Goal: Answer question/provide support: Share knowledge or assist other users

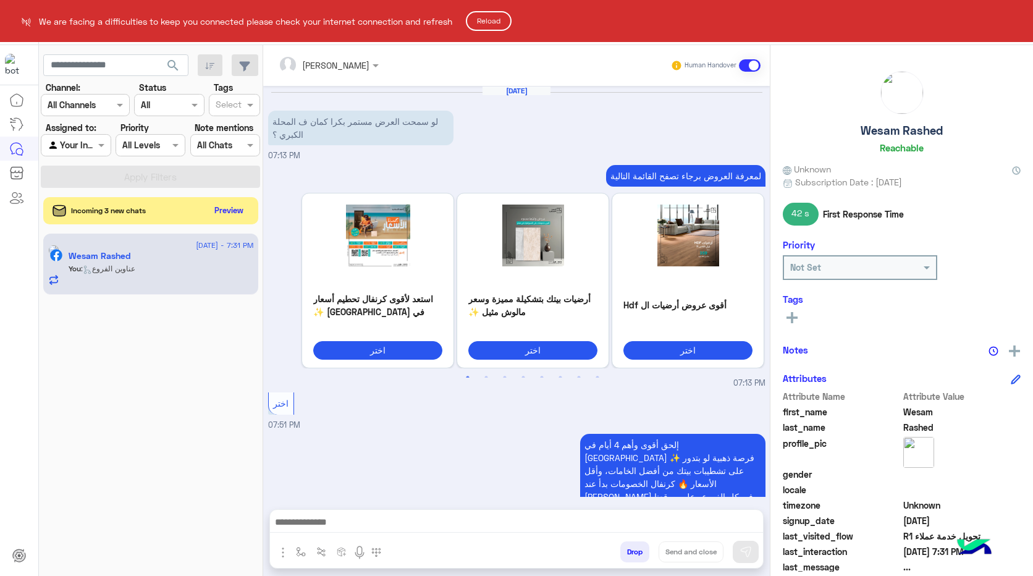
scroll to position [1503, 0]
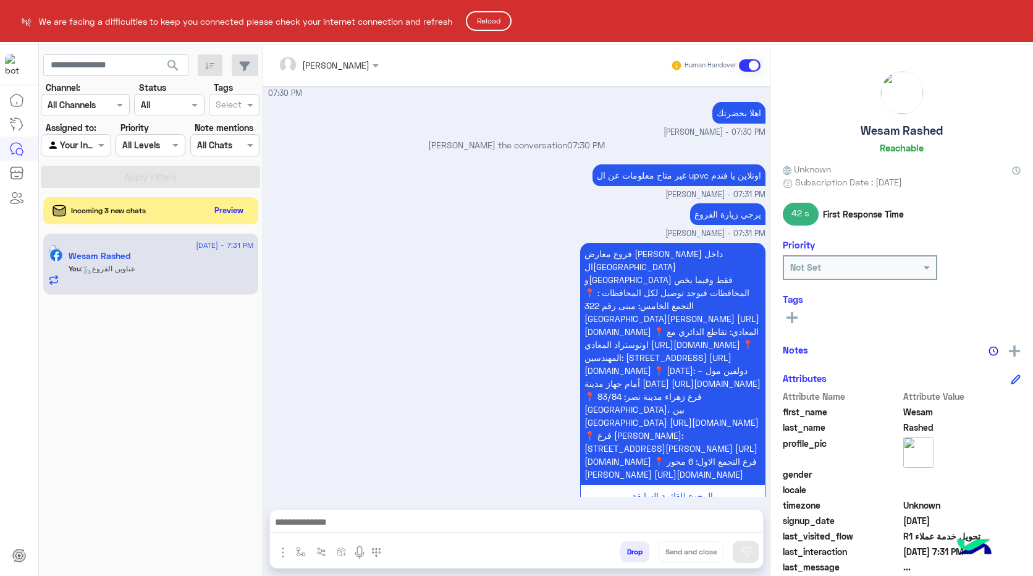
click at [485, 19] on button "Reload" at bounding box center [489, 21] width 46 height 20
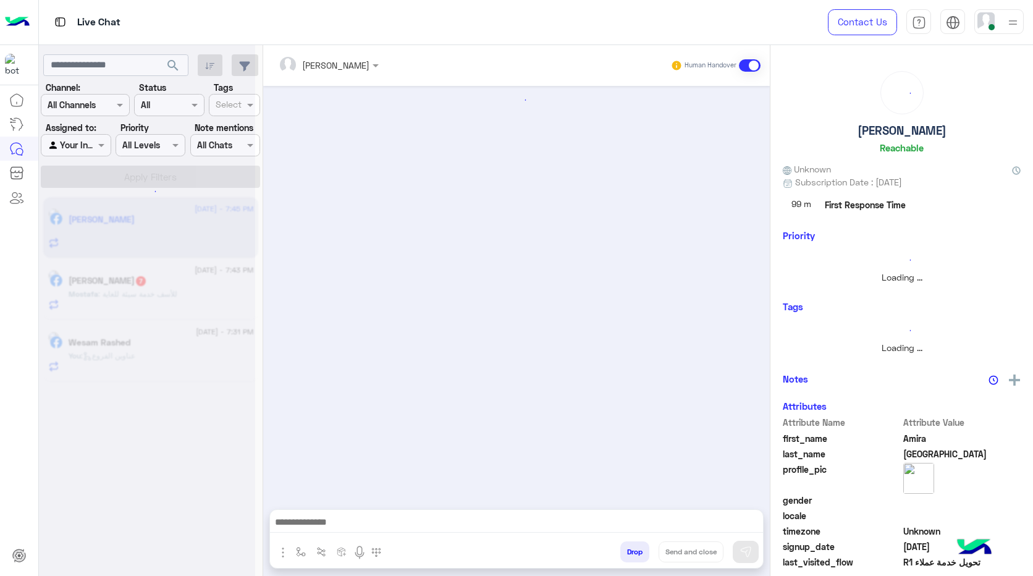
scroll to position [468, 0]
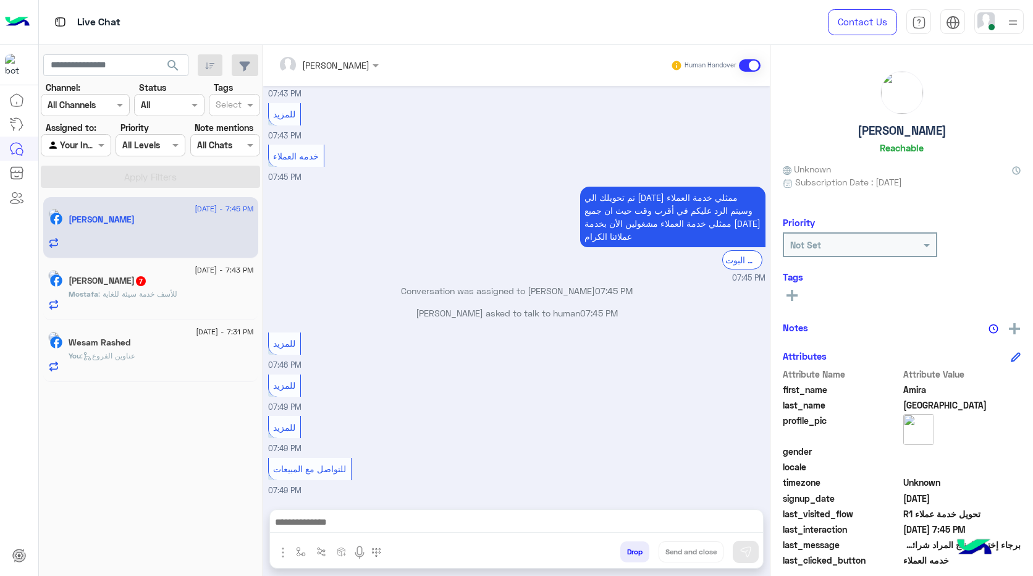
click at [161, 288] on p "Mostafa : للأسف خدمة سيئة للغاية" at bounding box center [123, 293] width 109 height 11
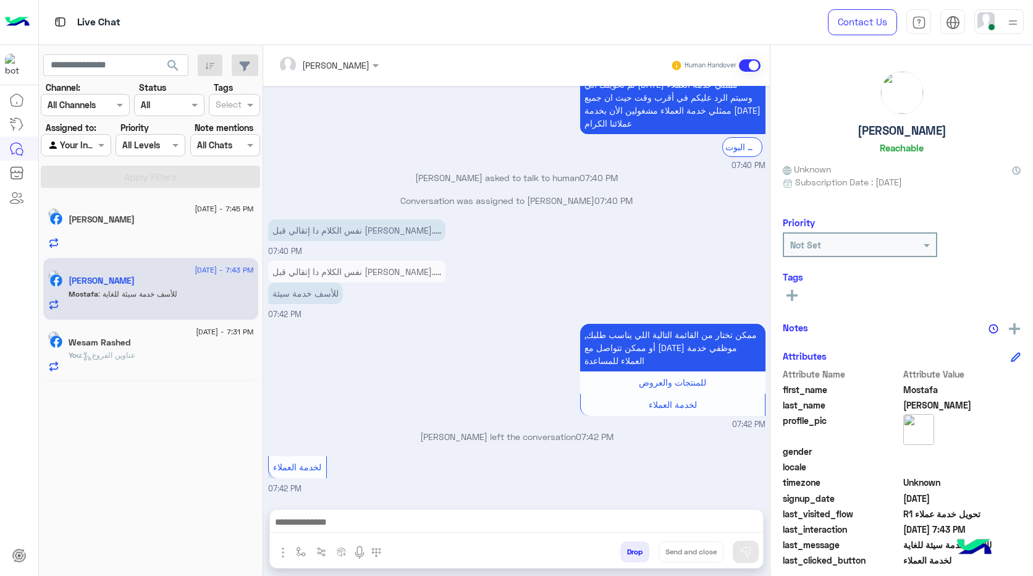
scroll to position [2063, 0]
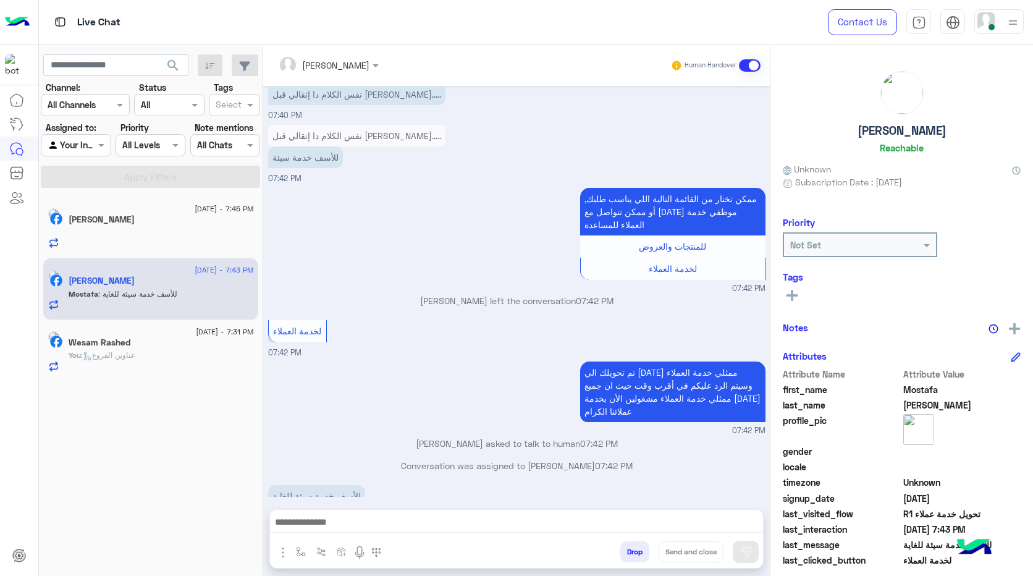
click at [514, 533] on div at bounding box center [516, 525] width 493 height 31
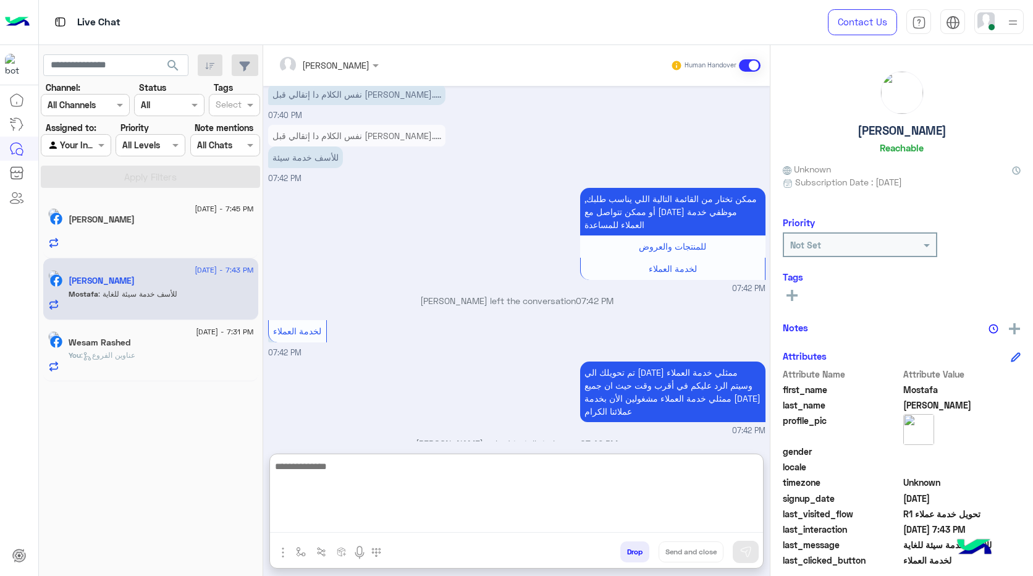
click at [514, 524] on textarea at bounding box center [516, 495] width 493 height 74
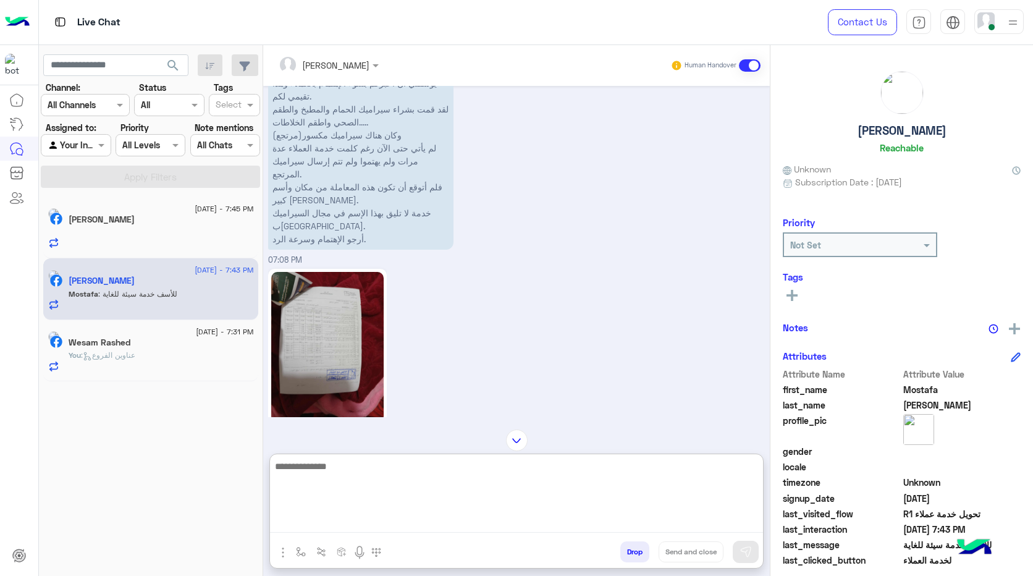
scroll to position [1260, 0]
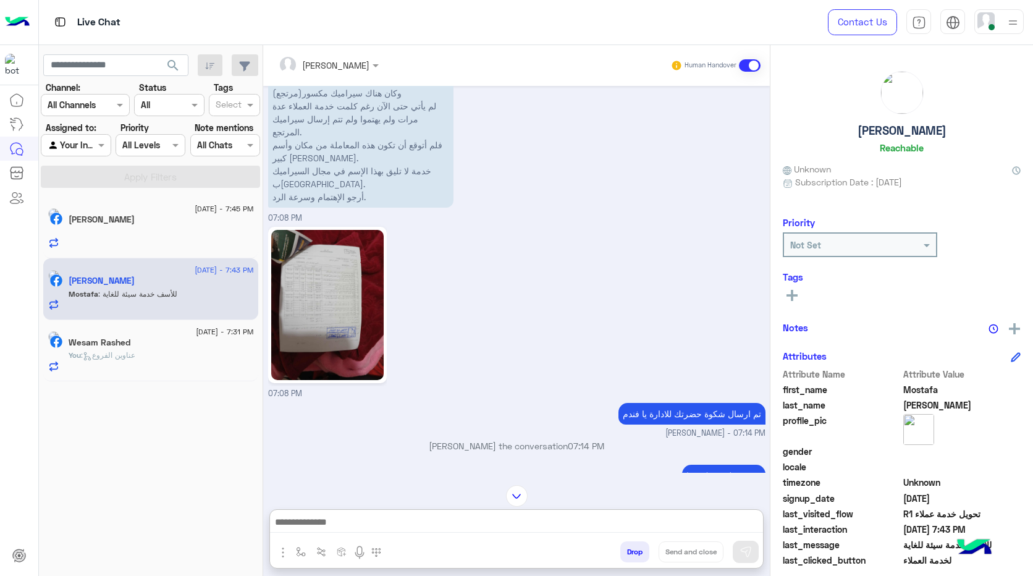
click at [340, 272] on img at bounding box center [327, 305] width 112 height 150
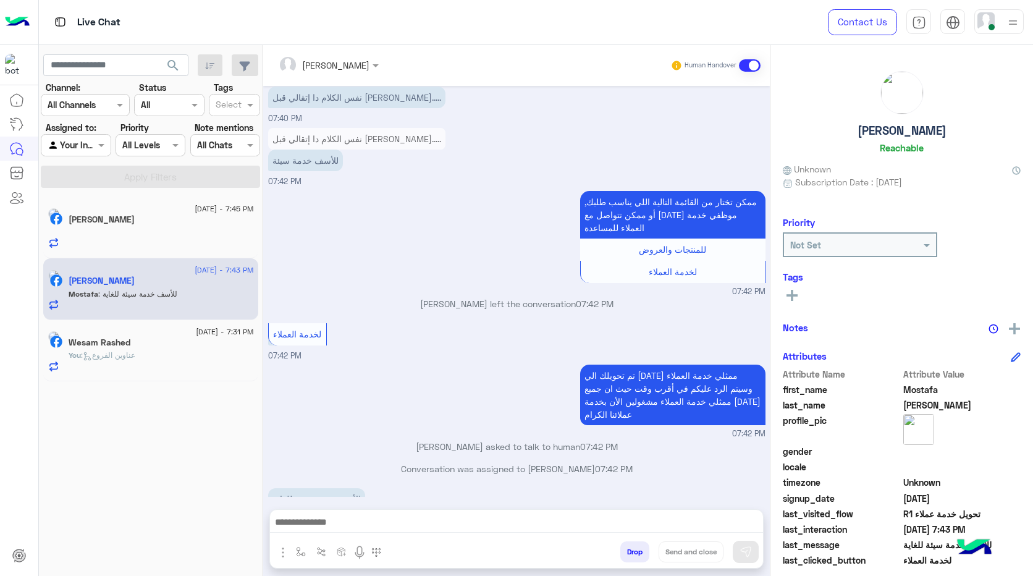
scroll to position [2063, 0]
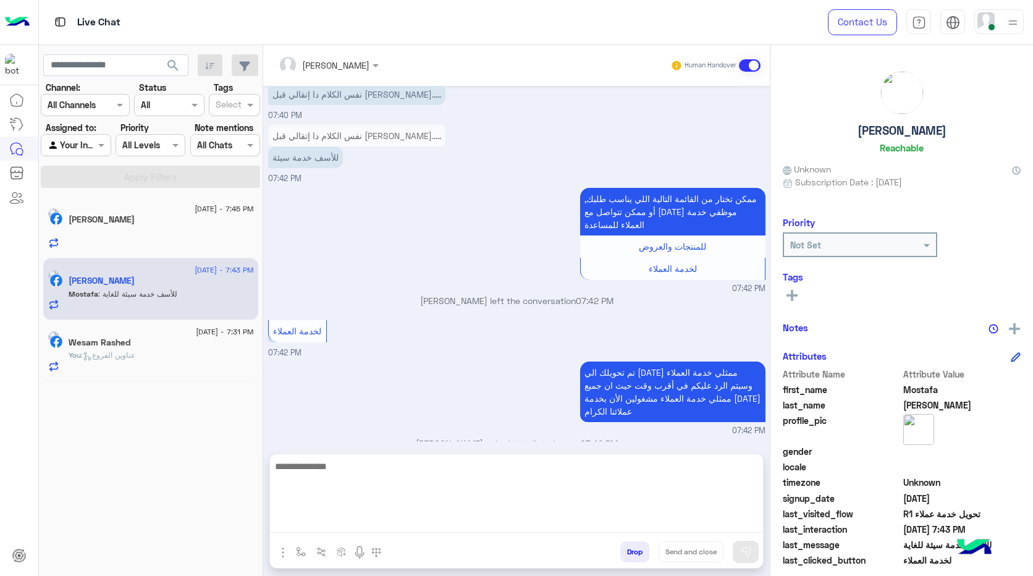
click at [487, 521] on textarea at bounding box center [516, 495] width 493 height 74
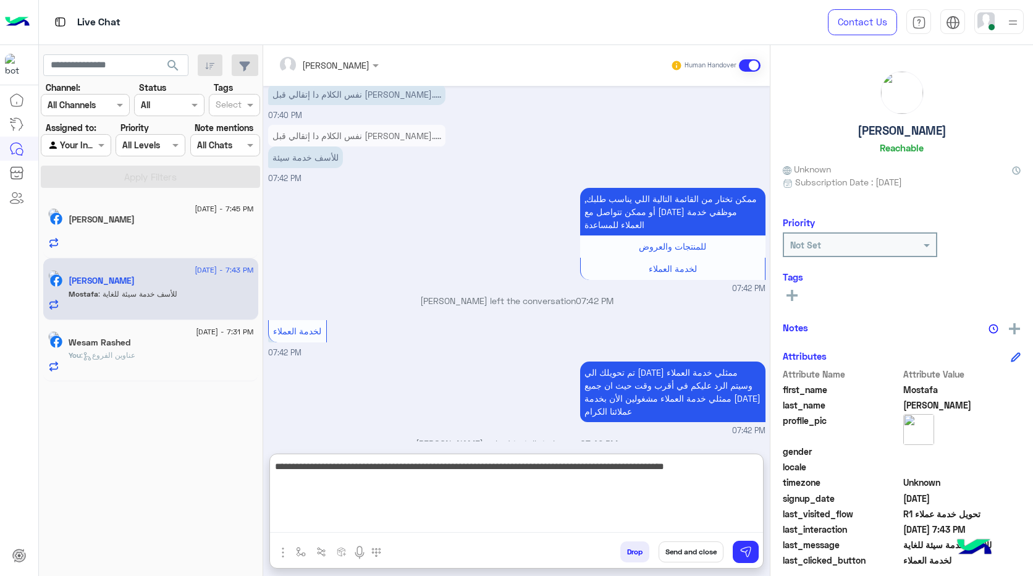
type textarea "**********"
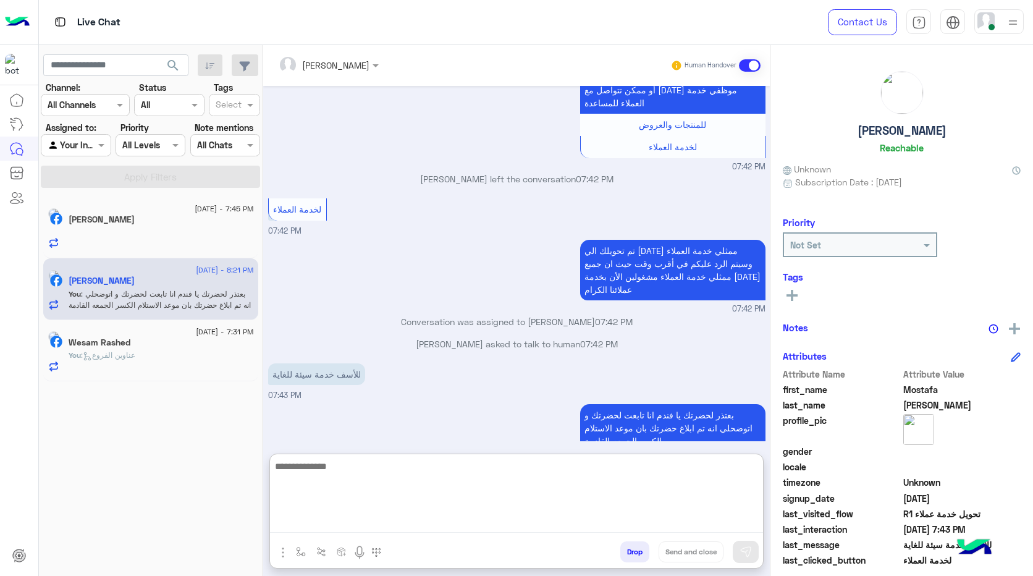
scroll to position [2207, 0]
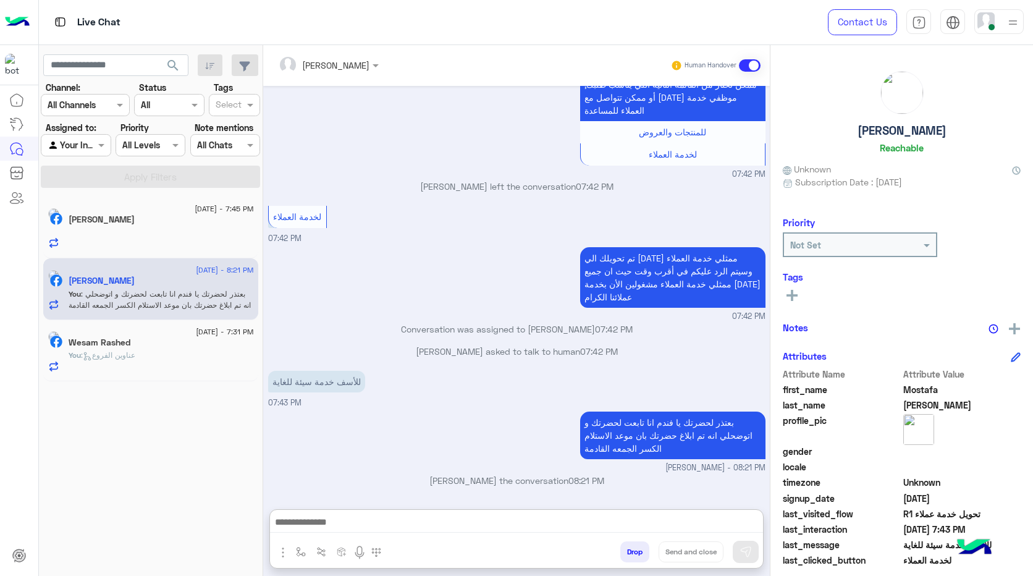
click at [209, 220] on div "[PERSON_NAME]" at bounding box center [161, 220] width 185 height 13
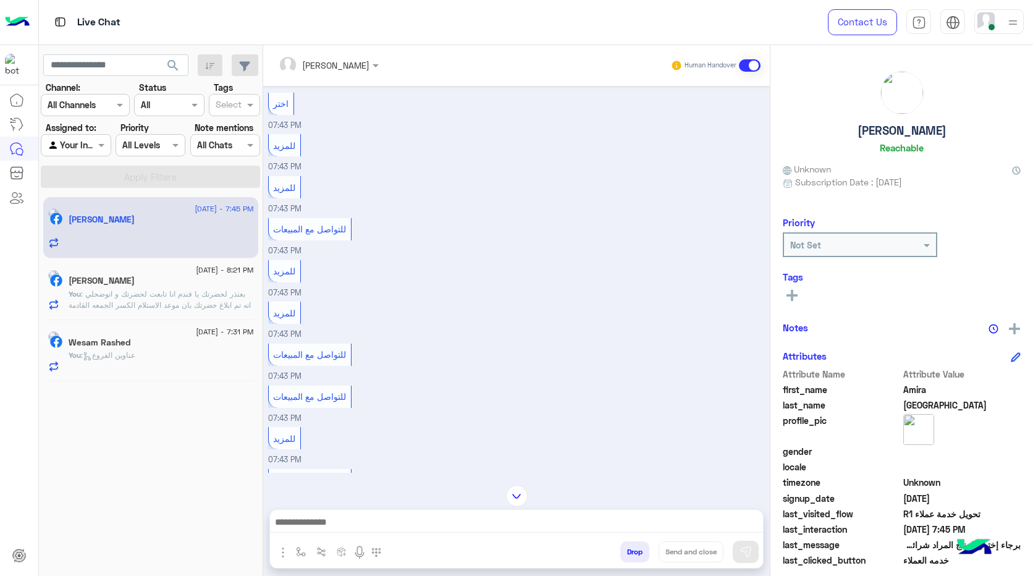
scroll to position [926, 0]
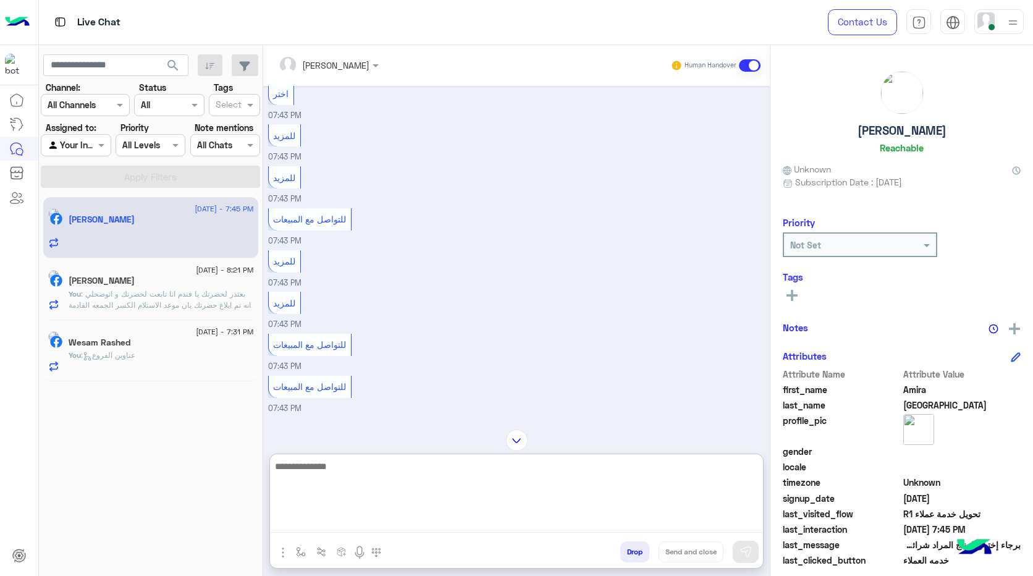
click at [566, 520] on textarea at bounding box center [516, 495] width 493 height 74
type textarea "**********"
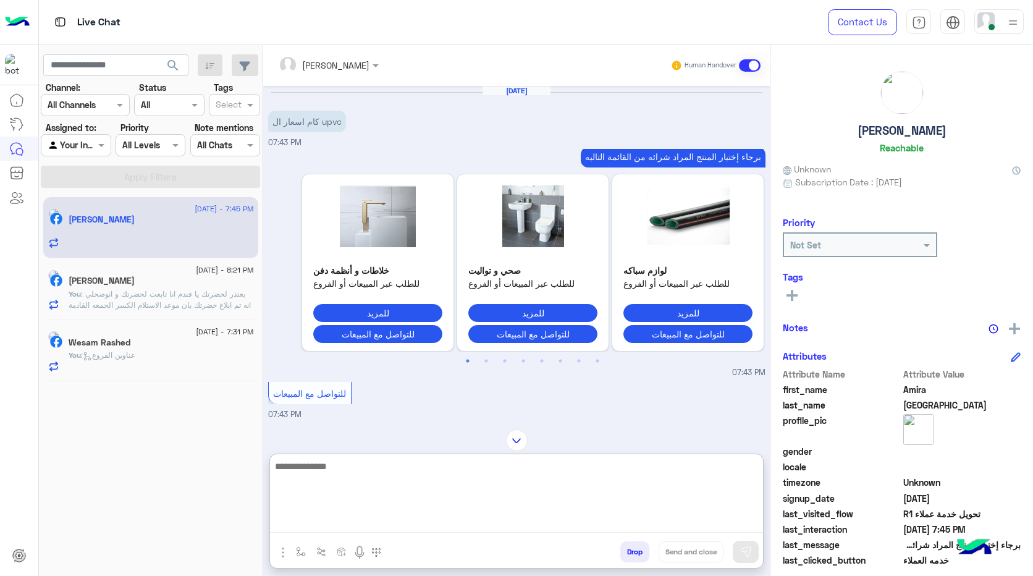
scroll to position [2445, 0]
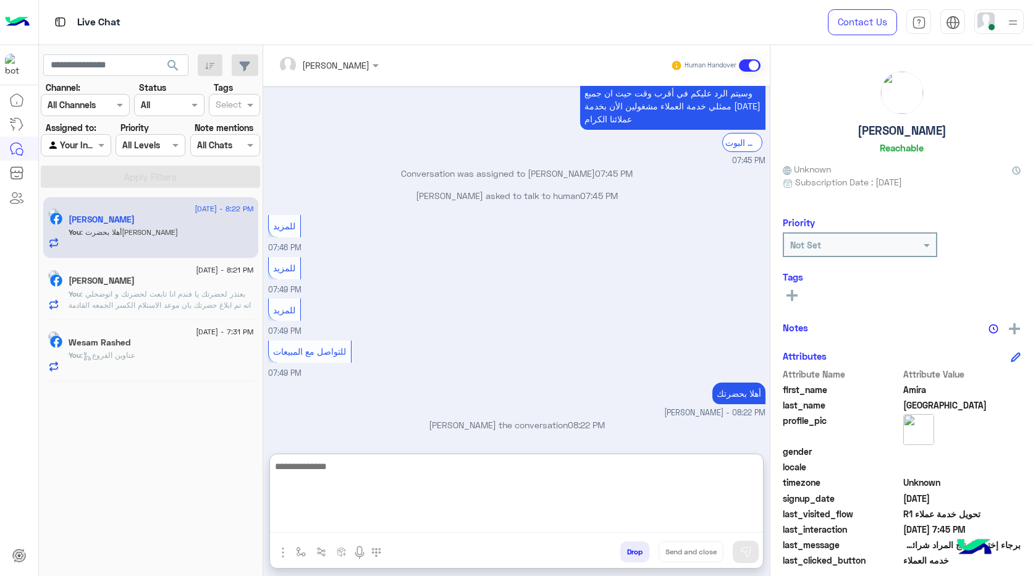
paste textarea "**********"
type textarea "**********"
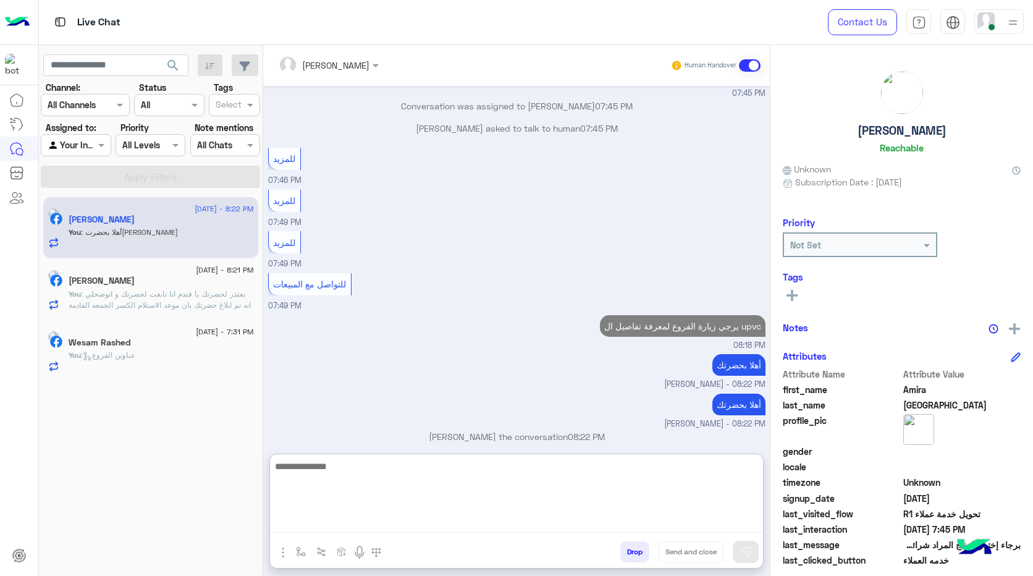
scroll to position [2547, 0]
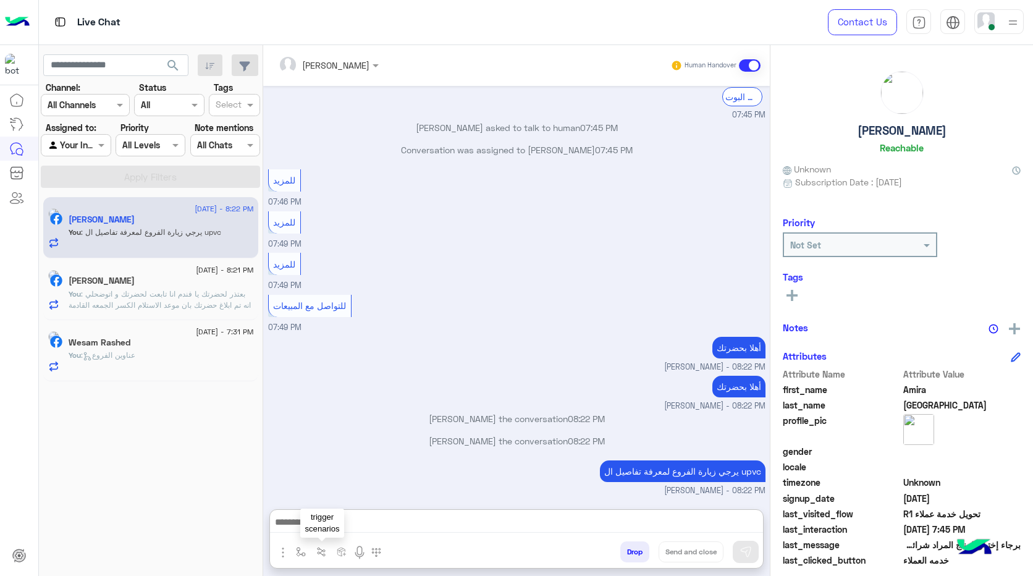
click at [311, 550] on button "button" at bounding box center [321, 551] width 20 height 20
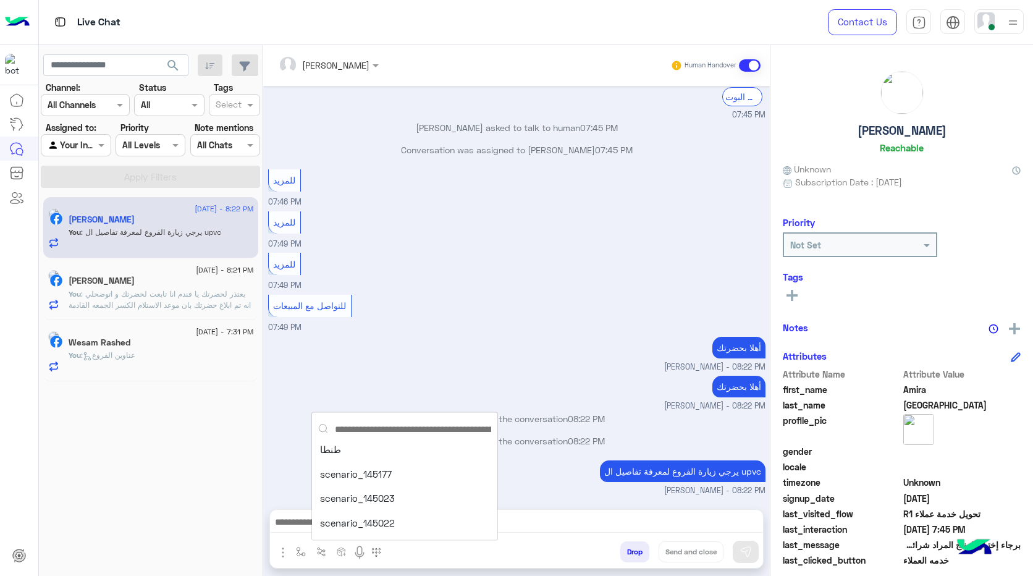
click at [385, 525] on button "scenario_145022" at bounding box center [395, 522] width 159 height 15
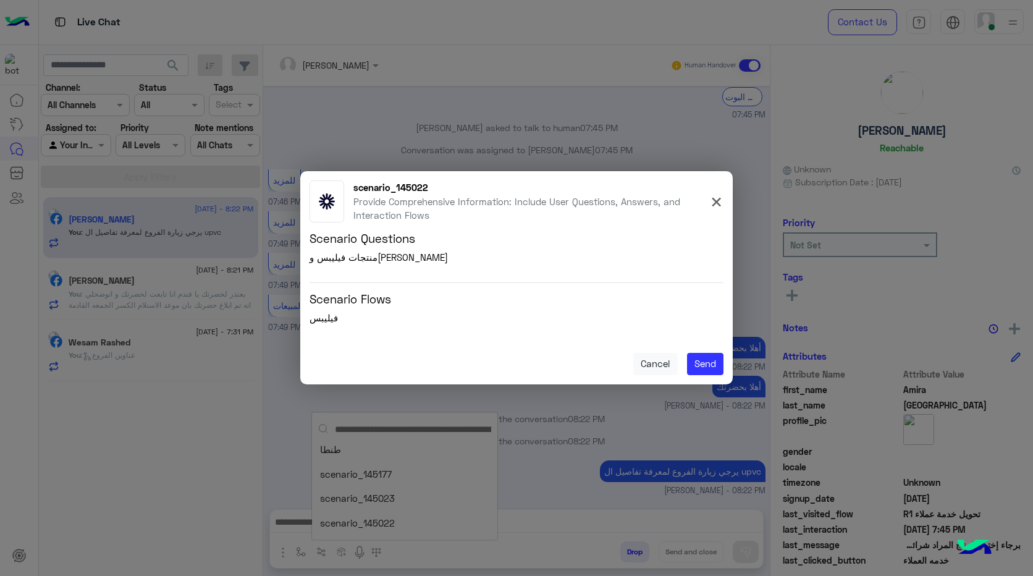
click at [555, 528] on modal-container "scenario_145022 Provide Comprehensive Information: Include User Questions, Answ…" at bounding box center [516, 288] width 1033 height 576
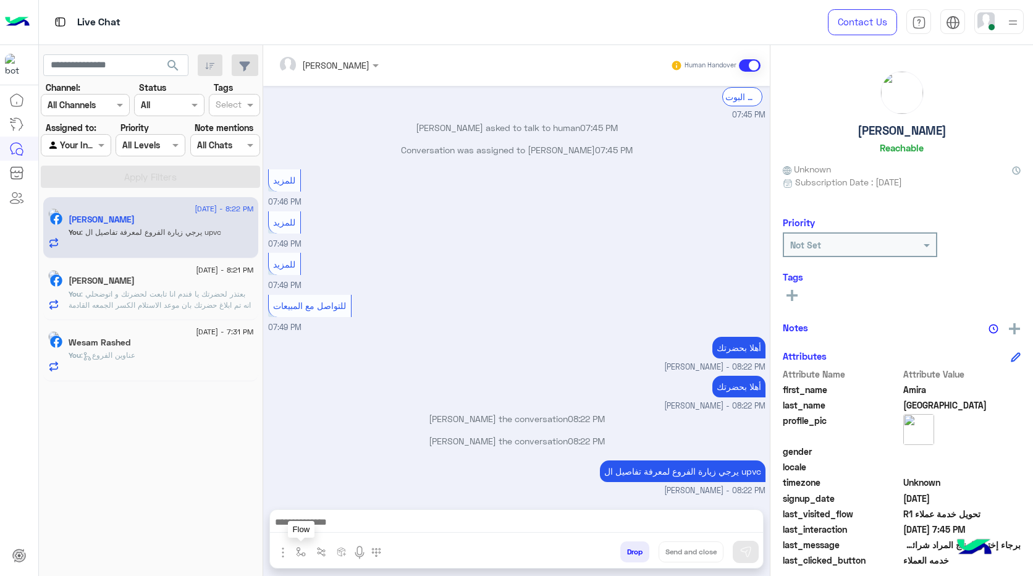
drag, startPoint x: 302, startPoint y: 555, endPoint x: 306, endPoint y: 550, distance: 7.0
click at [301, 555] on img "button" at bounding box center [301, 552] width 10 height 10
click at [359, 526] on div at bounding box center [338, 523] width 93 height 15
type input "***"
click at [330, 501] on span "عناوين الفروع" at bounding box center [325, 502] width 54 height 11
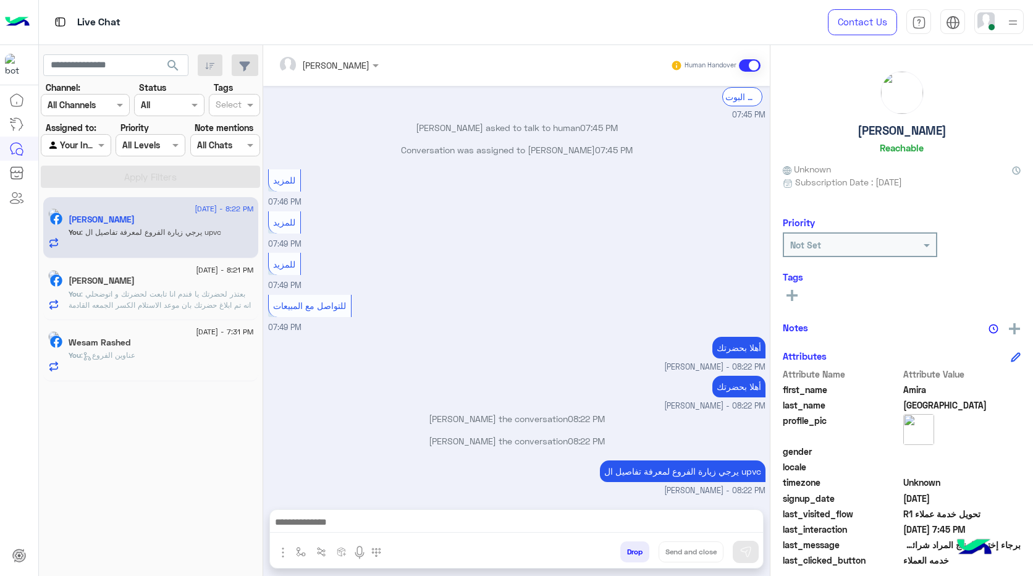
type textarea "**********"
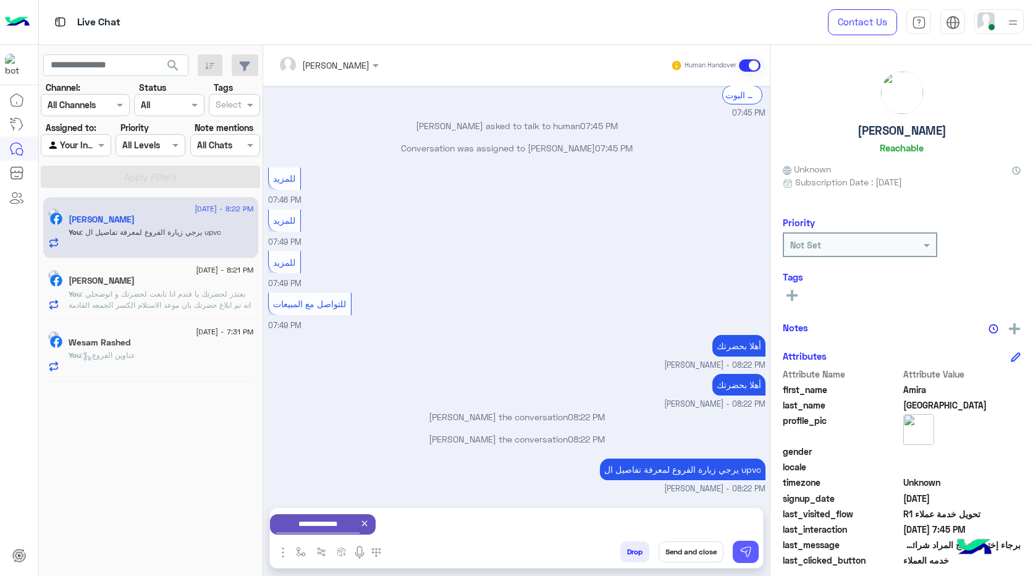
click at [749, 551] on img at bounding box center [745, 551] width 12 height 12
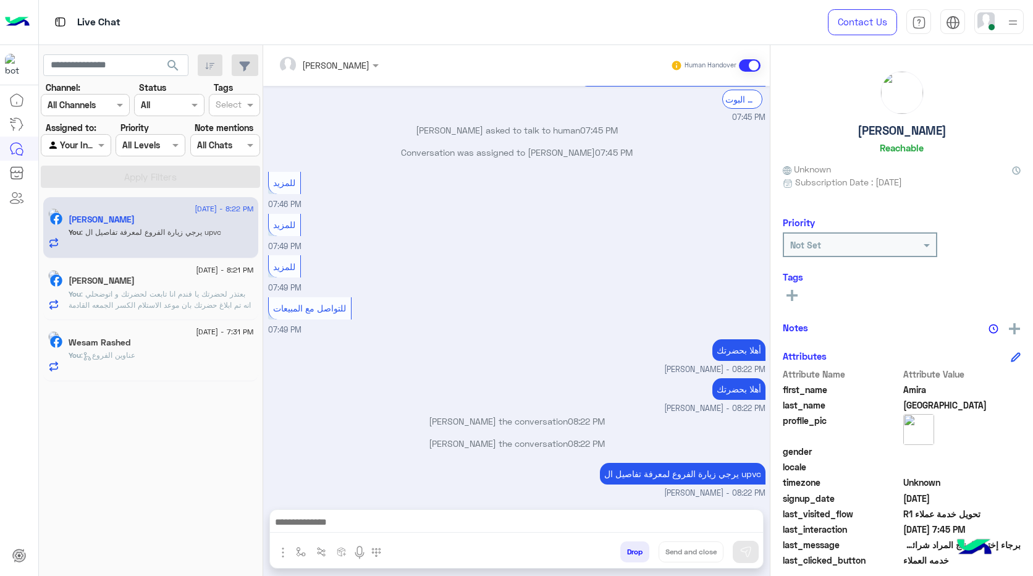
scroll to position [2491, 0]
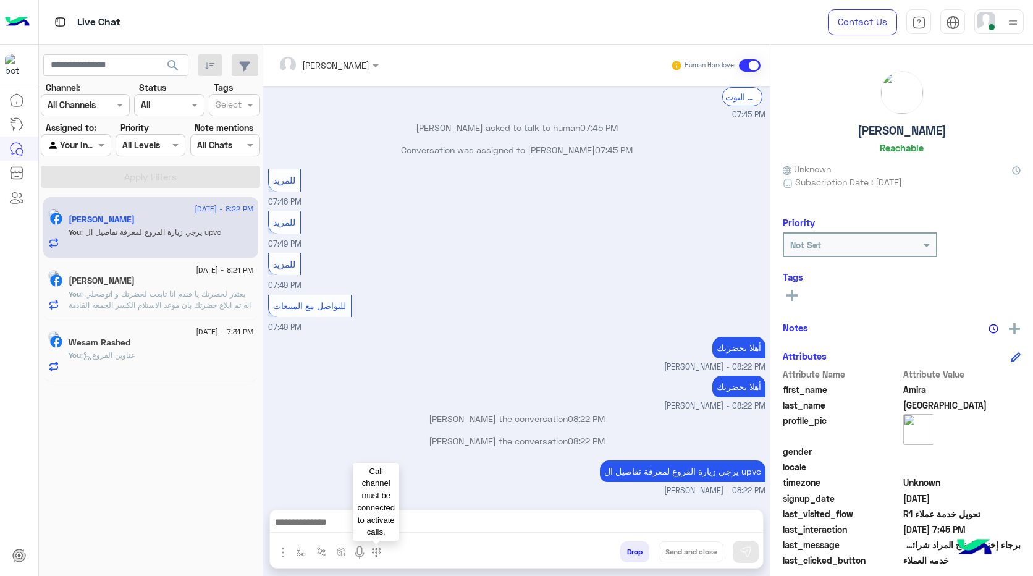
click at [376, 553] on img at bounding box center [376, 552] width 10 height 10
click at [379, 548] on img at bounding box center [376, 552] width 10 height 10
click at [376, 550] on img at bounding box center [376, 552] width 10 height 10
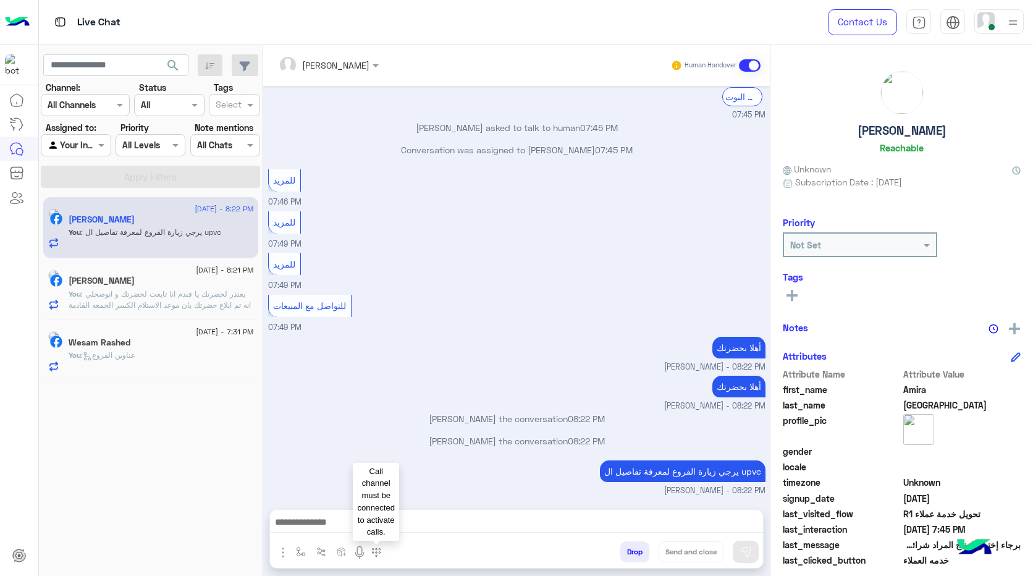
click at [376, 550] on img at bounding box center [376, 552] width 10 height 10
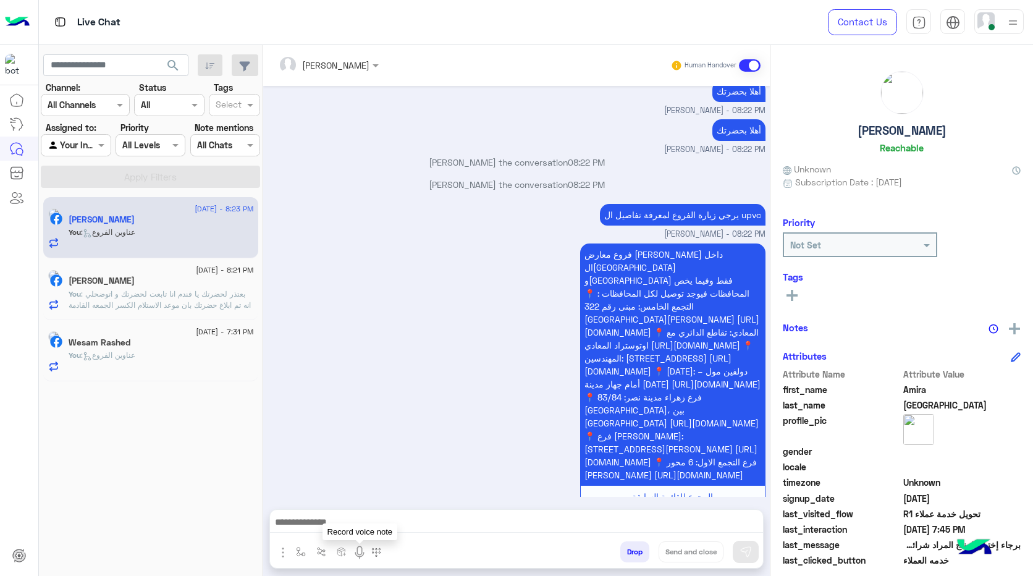
click at [358, 553] on img at bounding box center [359, 552] width 15 height 15
click at [355, 553] on img at bounding box center [359, 552] width 15 height 15
click at [359, 550] on img at bounding box center [359, 552] width 15 height 15
click at [384, 402] on div "فروع معارض [PERSON_NAME] داخل ال[GEOGRAPHIC_DATA] و[GEOGRAPHIC_DATA] فقط وفيما …" at bounding box center [516, 381] width 497 height 282
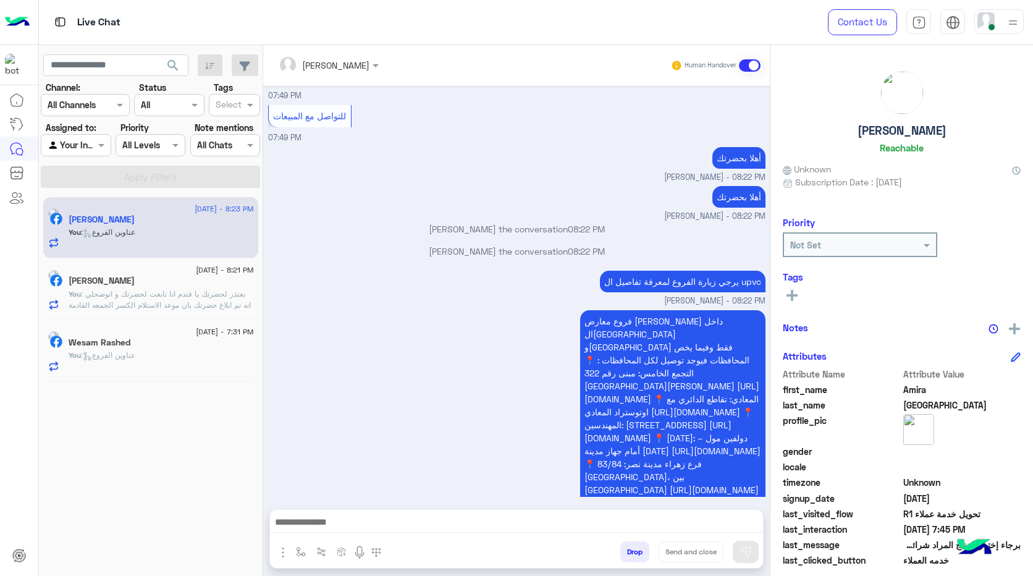
scroll to position [2623, 0]
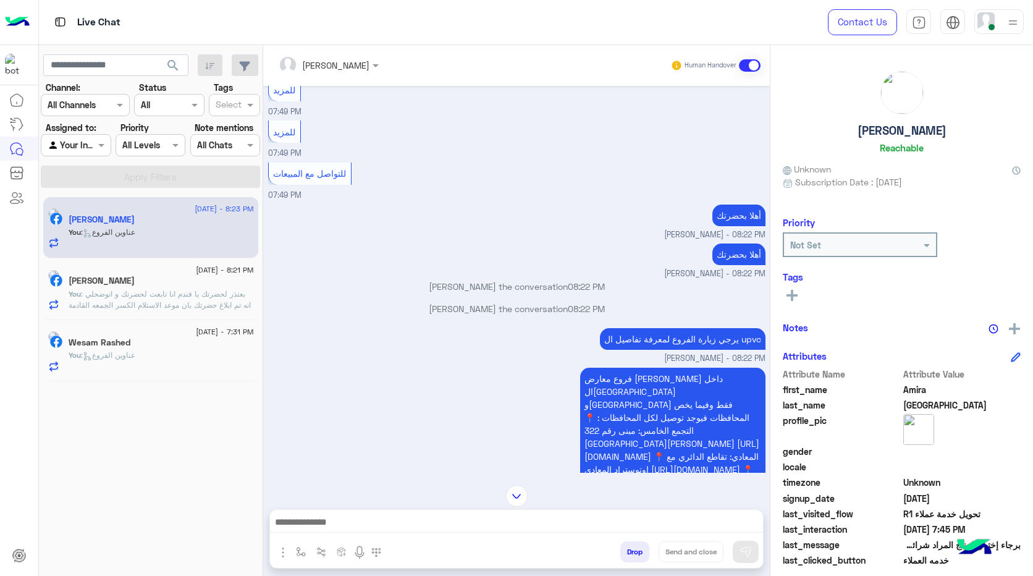
click at [112, 350] on span ": عناوين الفروع" at bounding box center [108, 354] width 54 height 9
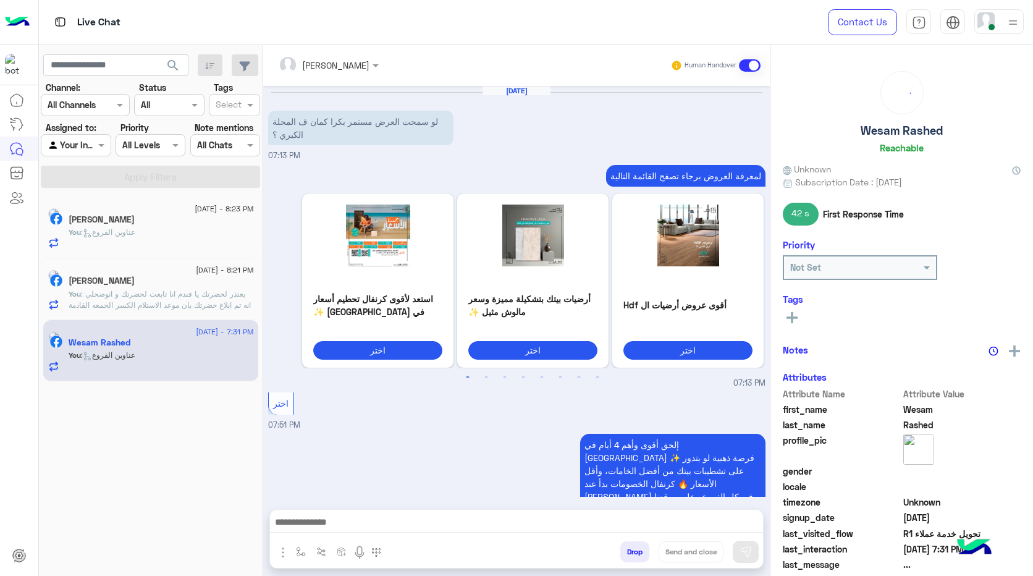
scroll to position [1503, 0]
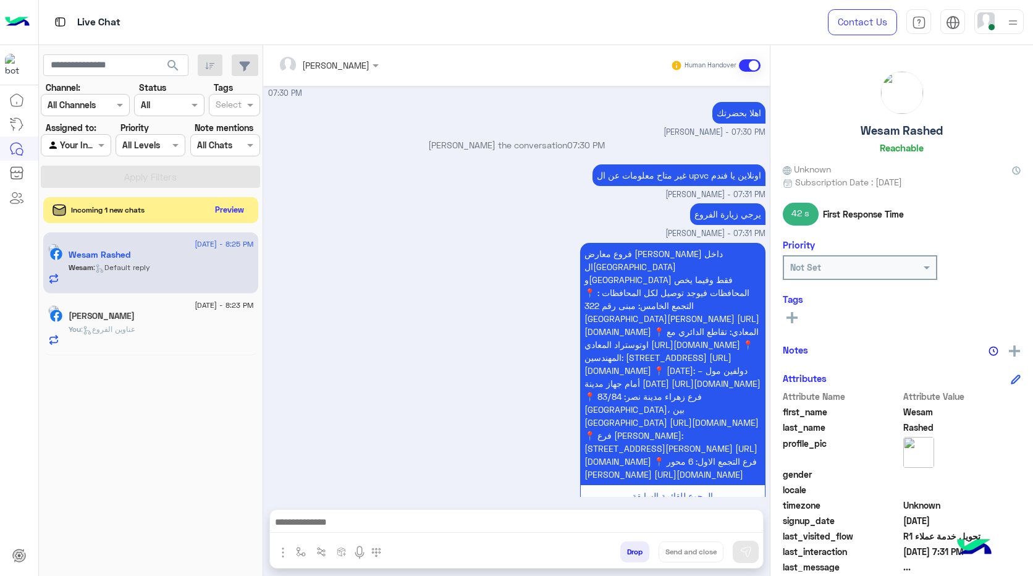
click at [217, 205] on button "Preview" at bounding box center [230, 209] width 38 height 17
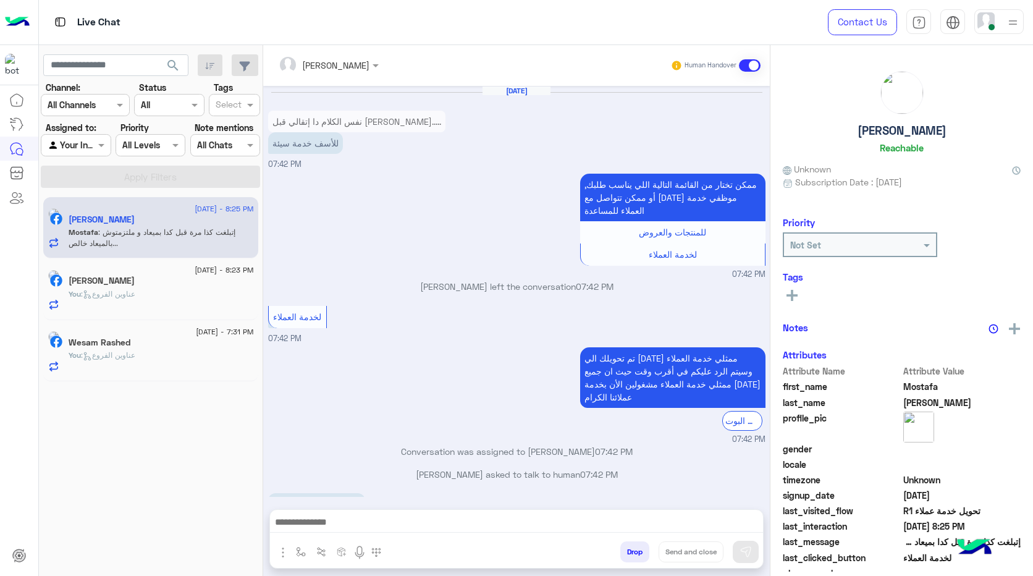
scroll to position [586, 0]
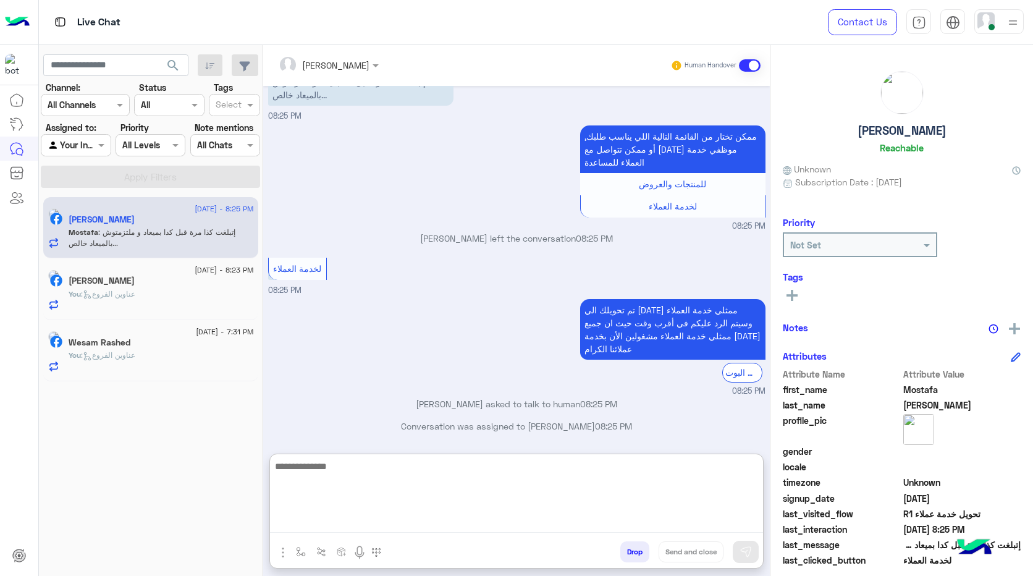
click at [435, 524] on textarea at bounding box center [516, 495] width 493 height 74
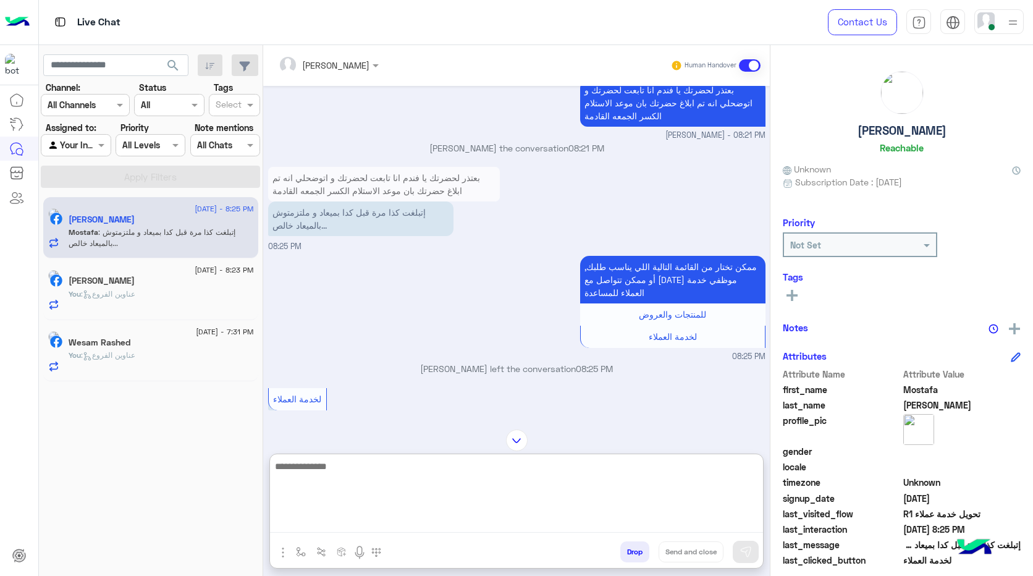
scroll to position [640, 0]
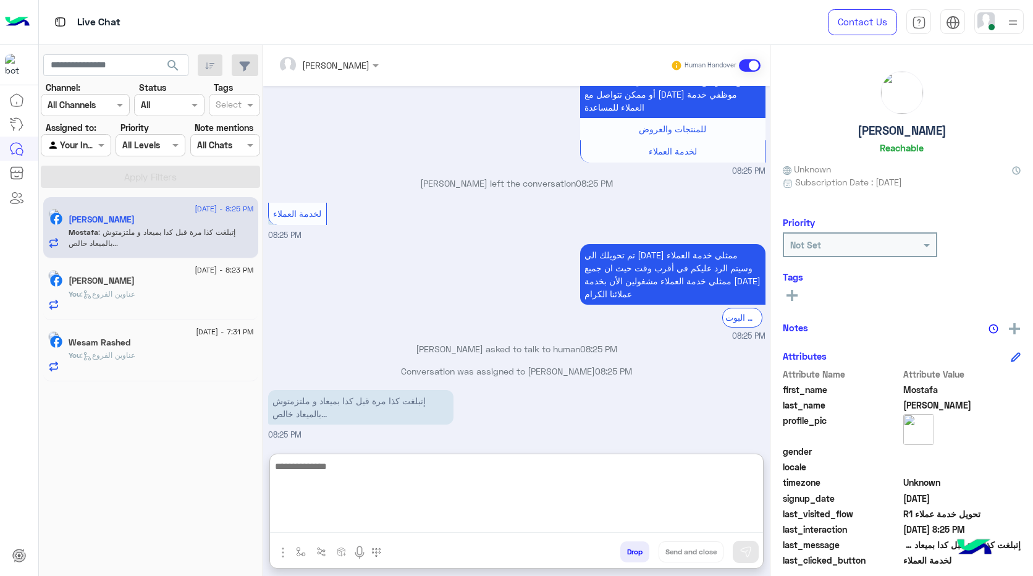
click at [356, 470] on textarea at bounding box center [516, 495] width 493 height 74
click at [363, 467] on textarea at bounding box center [516, 495] width 493 height 74
type textarea "**********"
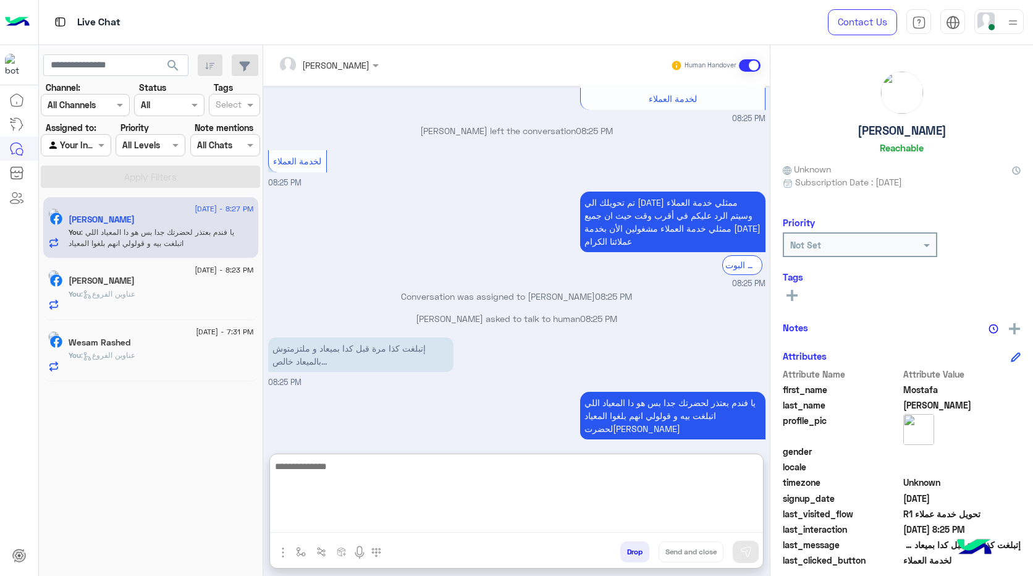
scroll to position [716, 0]
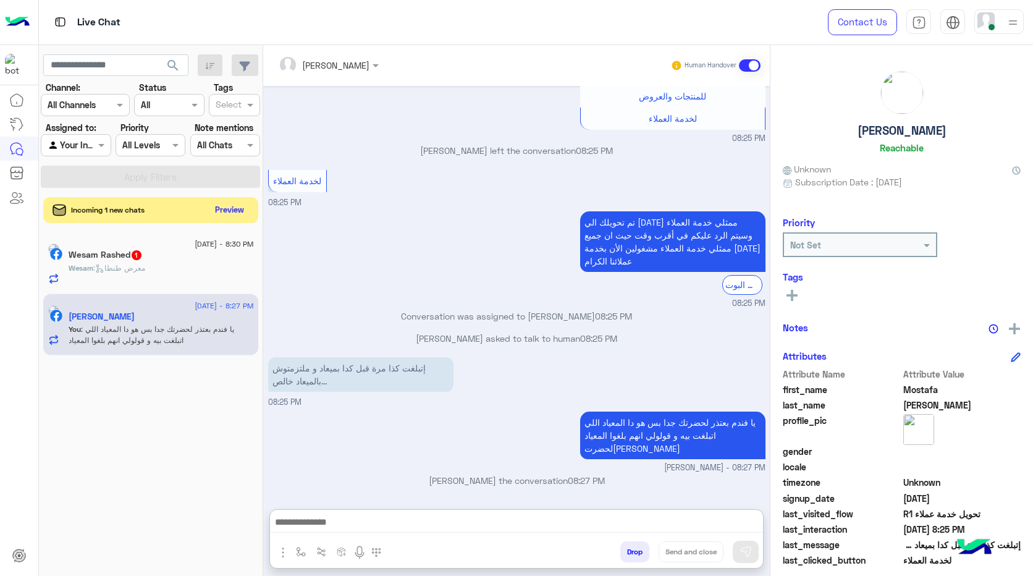
click at [217, 209] on button "Preview" at bounding box center [230, 209] width 38 height 17
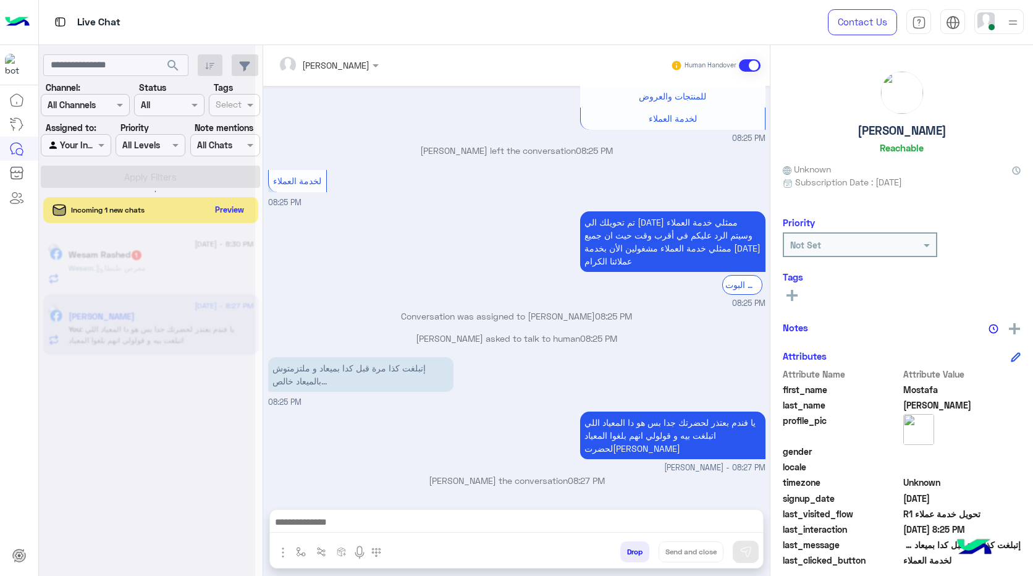
scroll to position [660, 0]
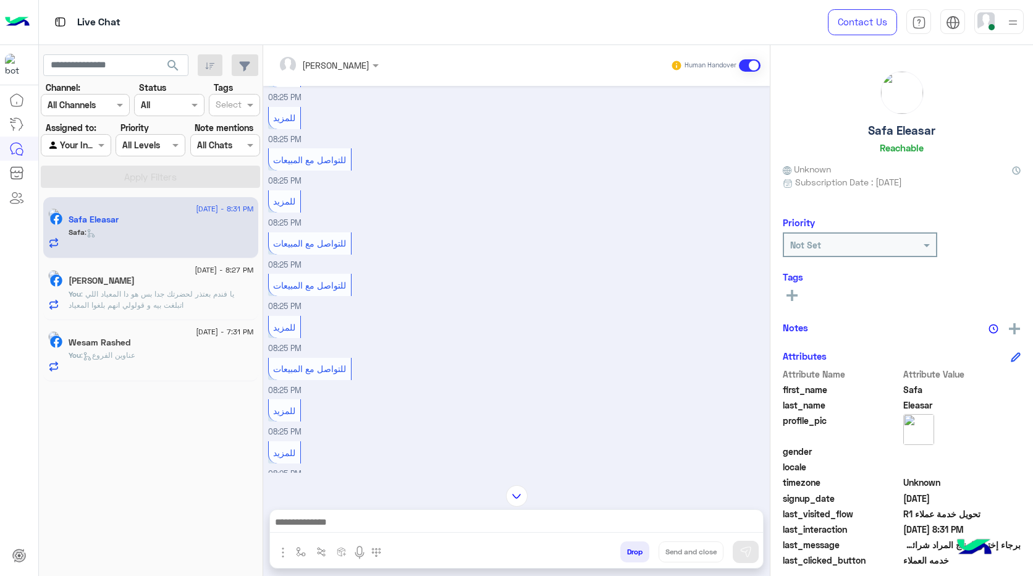
scroll to position [209, 0]
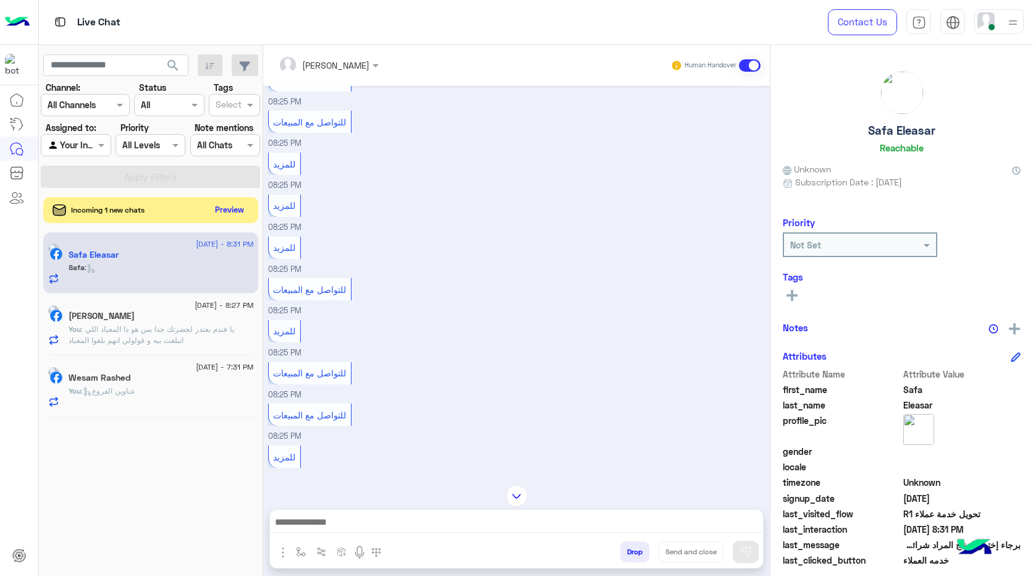
click at [232, 209] on button "Preview" at bounding box center [230, 209] width 38 height 17
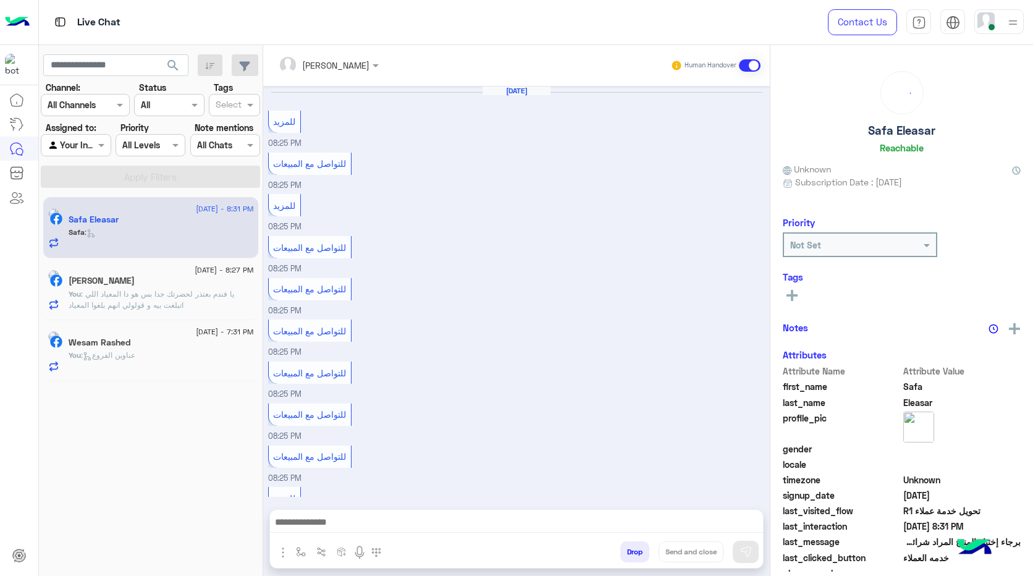
scroll to position [468, 0]
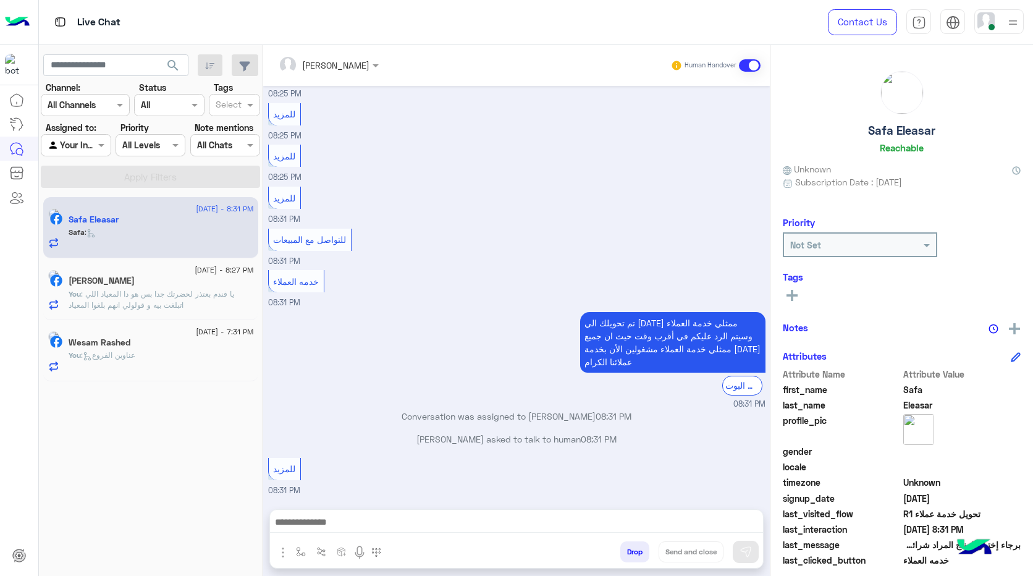
click at [181, 297] on span ": يا فندم بعتذر لحضرتك جدا بس هو دا المعياد اللي اتبلغت بيه و قولولي انهم بلغوا…" at bounding box center [152, 304] width 166 height 31
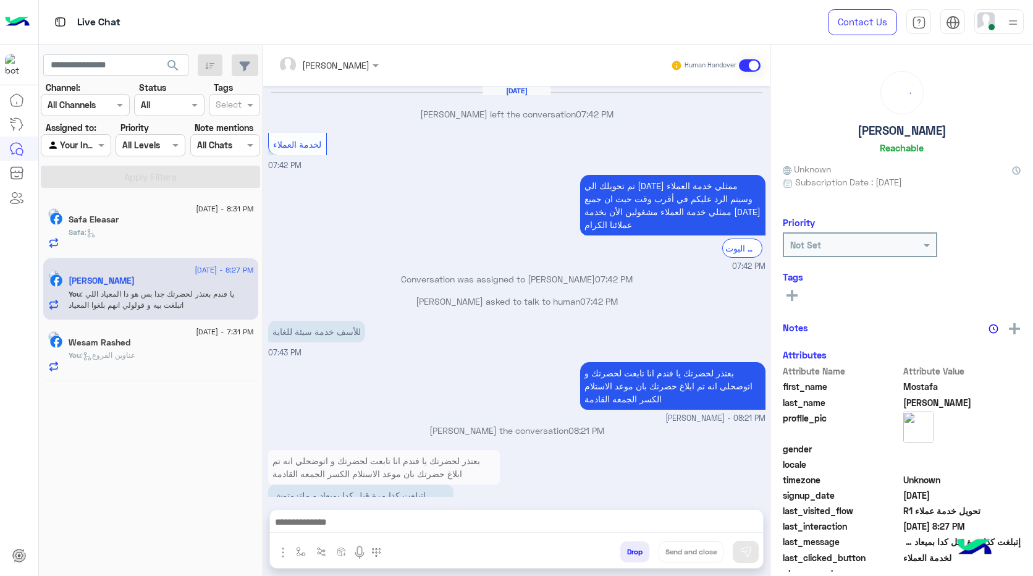
scroll to position [487, 0]
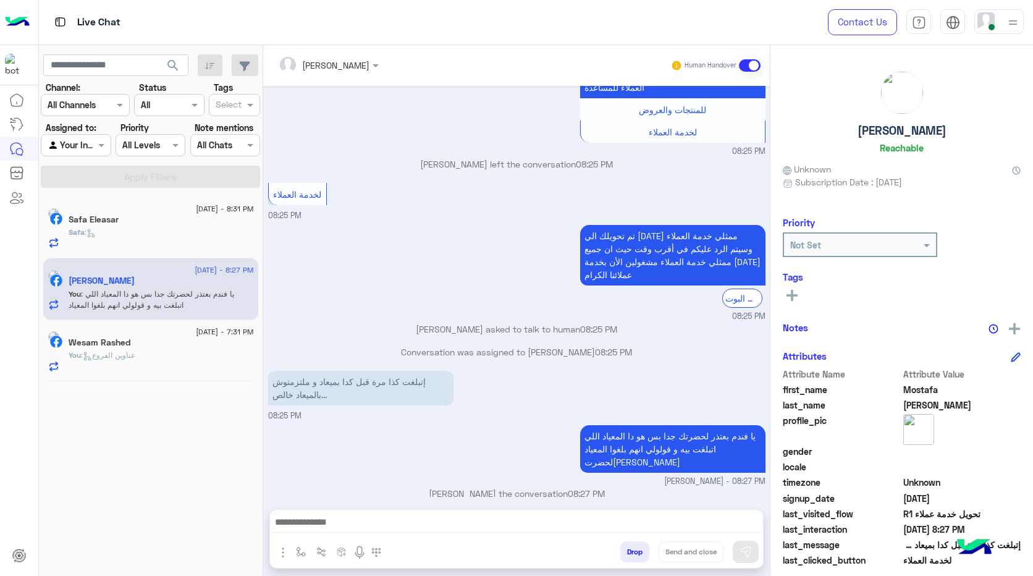
click at [626, 445] on p "يا فندم بعتذر لحضرتك جدا بس هو دا المعياد اللي اتبلغت بيه و قولولي انهم بلغوا ا…" at bounding box center [672, 449] width 185 height 48
click at [359, 383] on p "إتبلغت كذا مرة قبل كدا بميعاد و ملتزمتوش بالميعاد خالص..." at bounding box center [360, 388] width 185 height 35
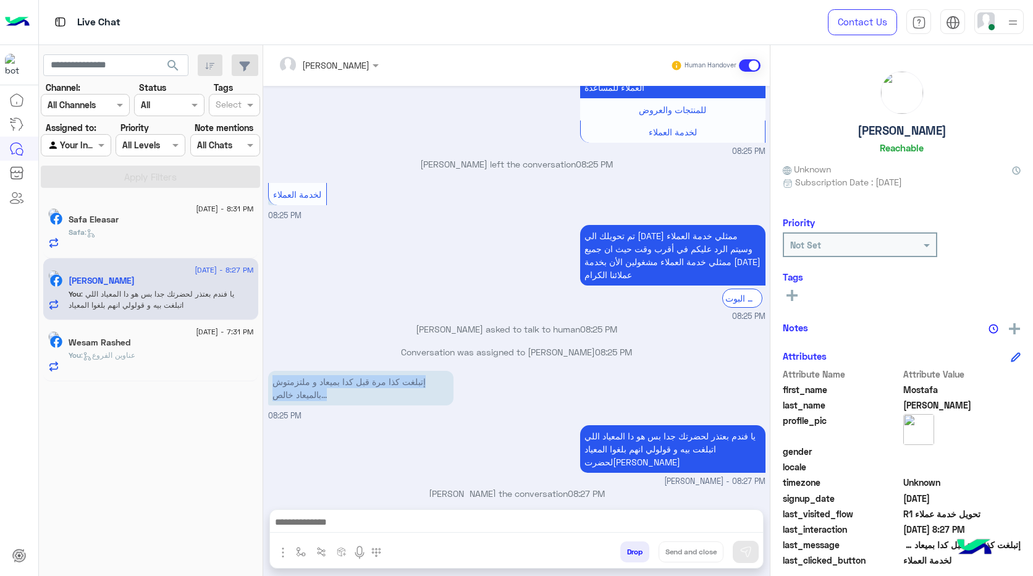
click at [359, 383] on p "إتبلغت كذا مرة قبل كدا بميعاد و ملتزمتوش بالميعاد خالص..." at bounding box center [360, 388] width 185 height 35
click at [358, 406] on div "إتبلغت كذا مرة قبل كدا بميعاد و ملتزمتوش بالميعاد خالص..." at bounding box center [360, 387] width 185 height 41
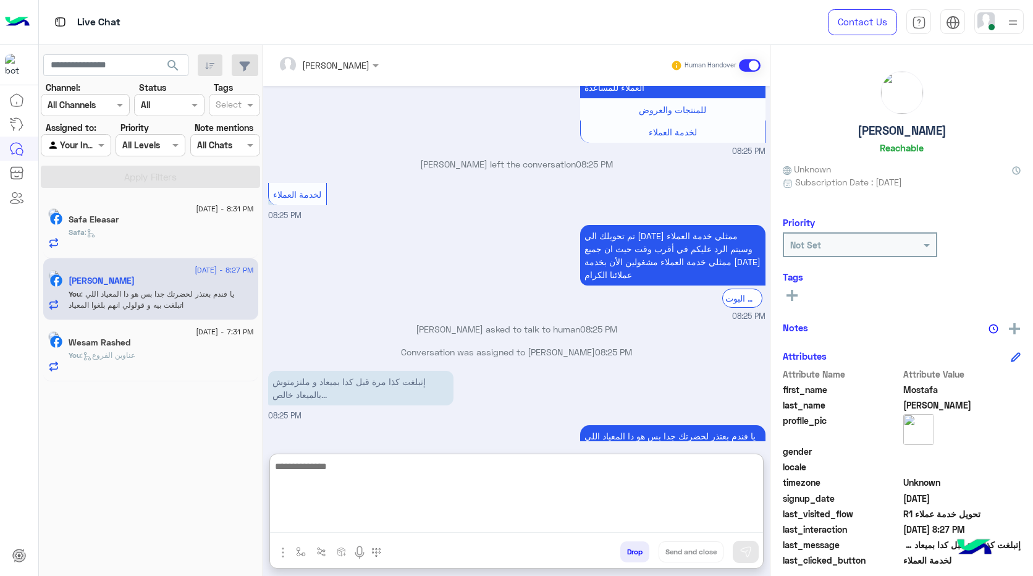
click at [413, 523] on textarea at bounding box center [516, 495] width 493 height 74
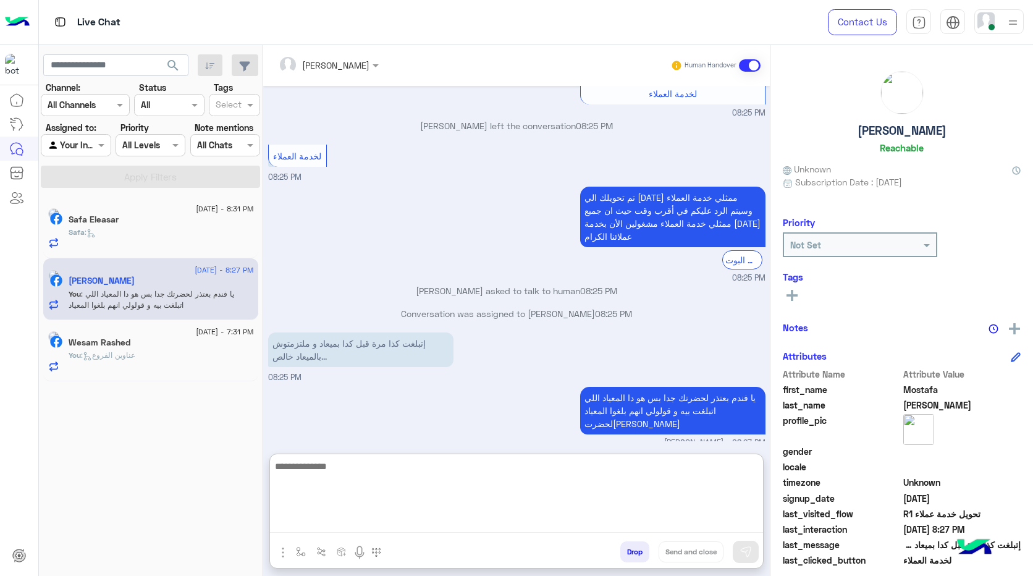
scroll to position [543, 0]
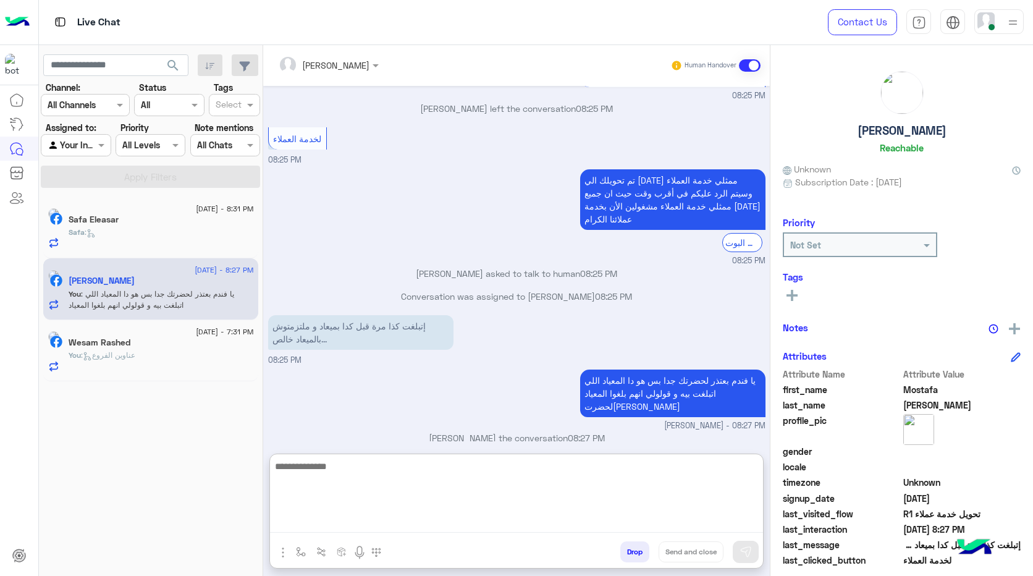
click at [442, 479] on textarea at bounding box center [516, 495] width 493 height 74
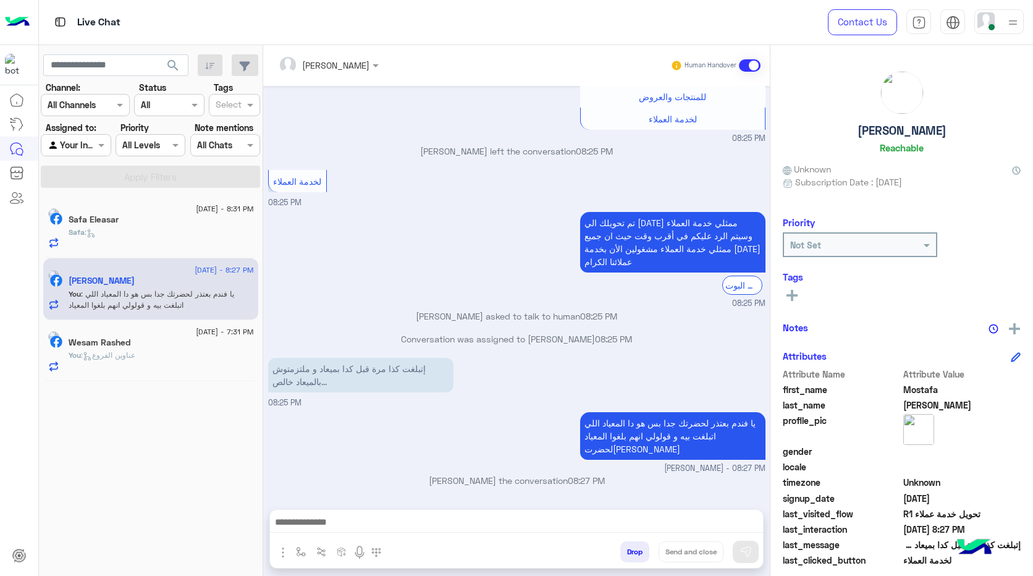
click at [167, 237] on div "Safa :" at bounding box center [161, 238] width 185 height 22
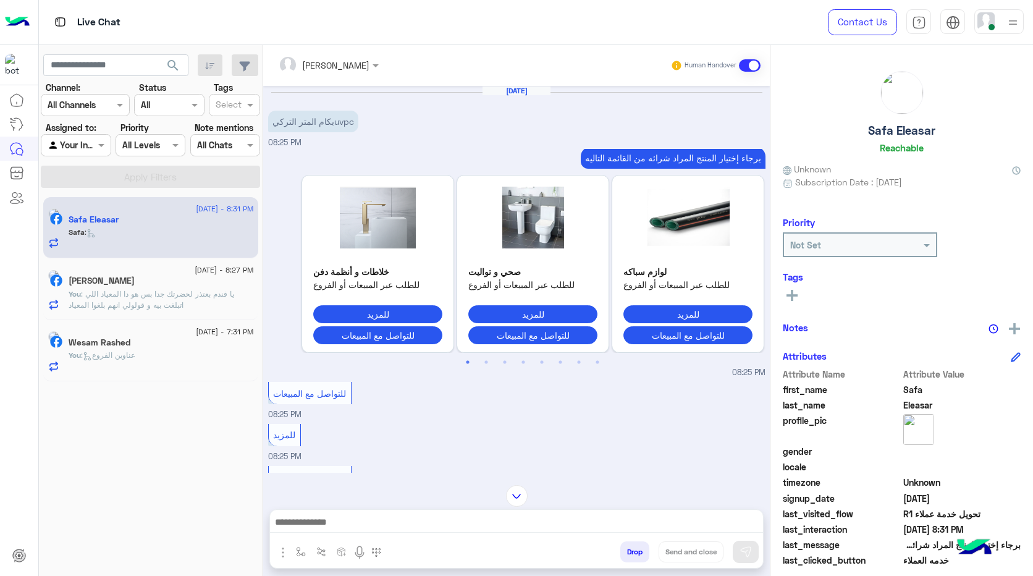
scroll to position [6, 0]
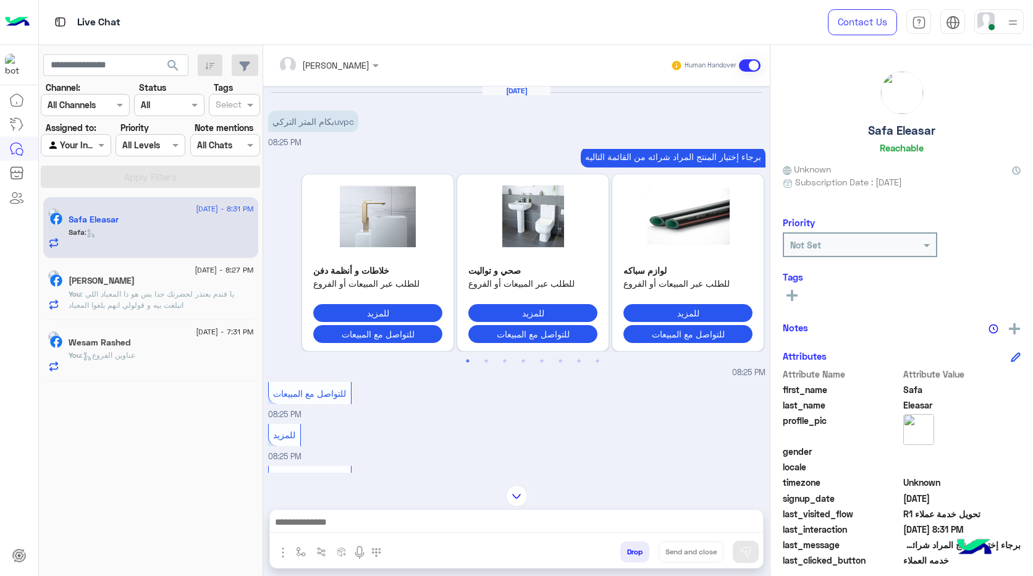
click at [222, 302] on span ": يا فندم بعتذر لحضرتك جدا بس هو دا المعياد اللي اتبلغت بيه و قولولي انهم بلغوا…" at bounding box center [152, 304] width 166 height 31
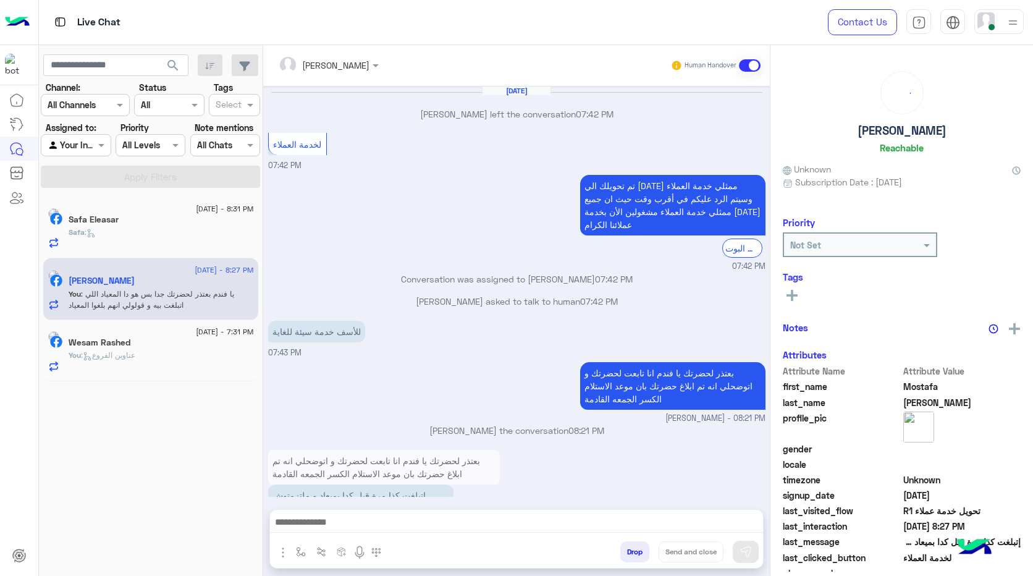
scroll to position [487, 0]
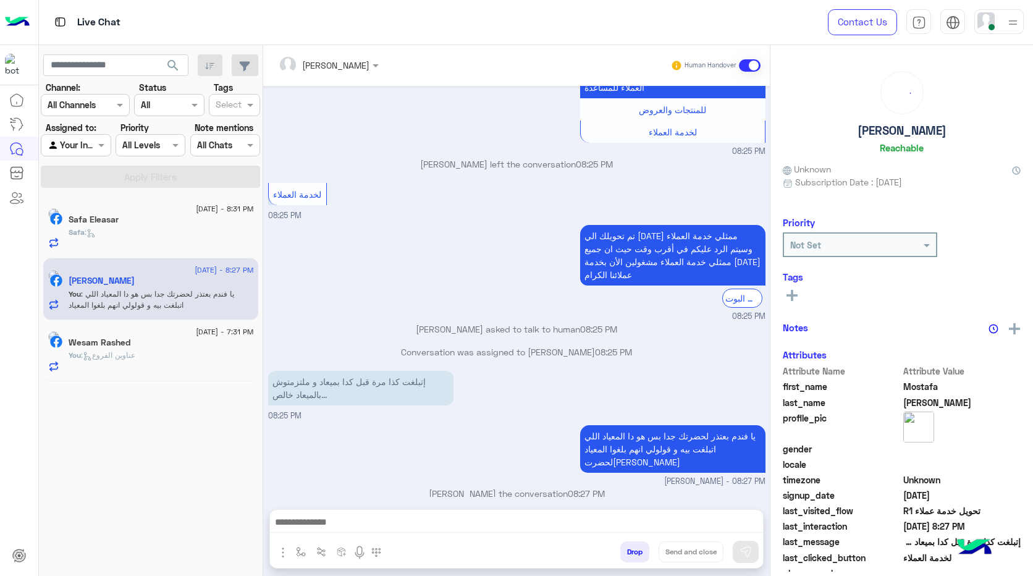
click at [174, 362] on div "You : عناوين الفروع" at bounding box center [161, 361] width 185 height 22
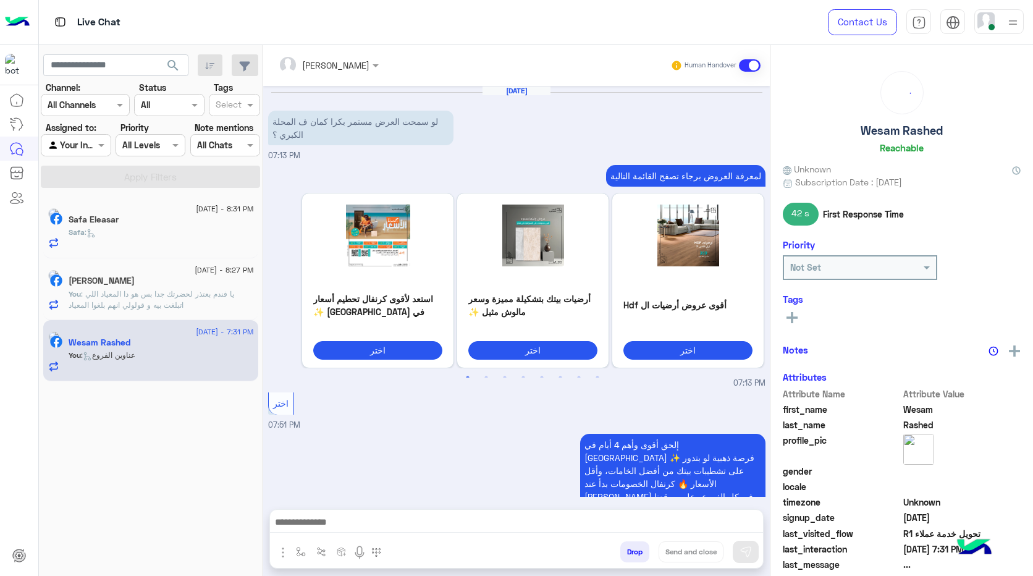
scroll to position [1503, 0]
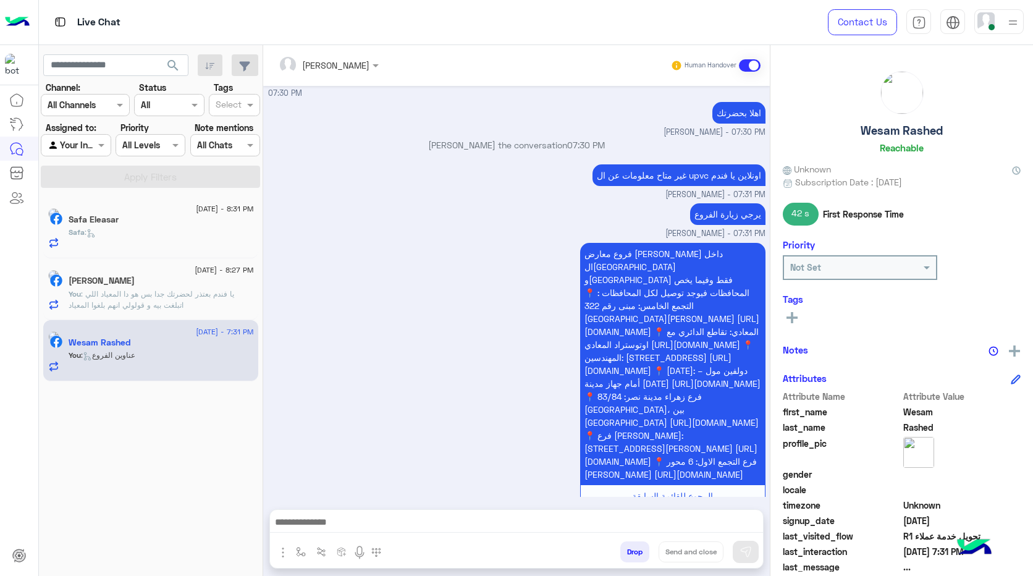
click at [168, 233] on div "Safa :" at bounding box center [161, 238] width 185 height 22
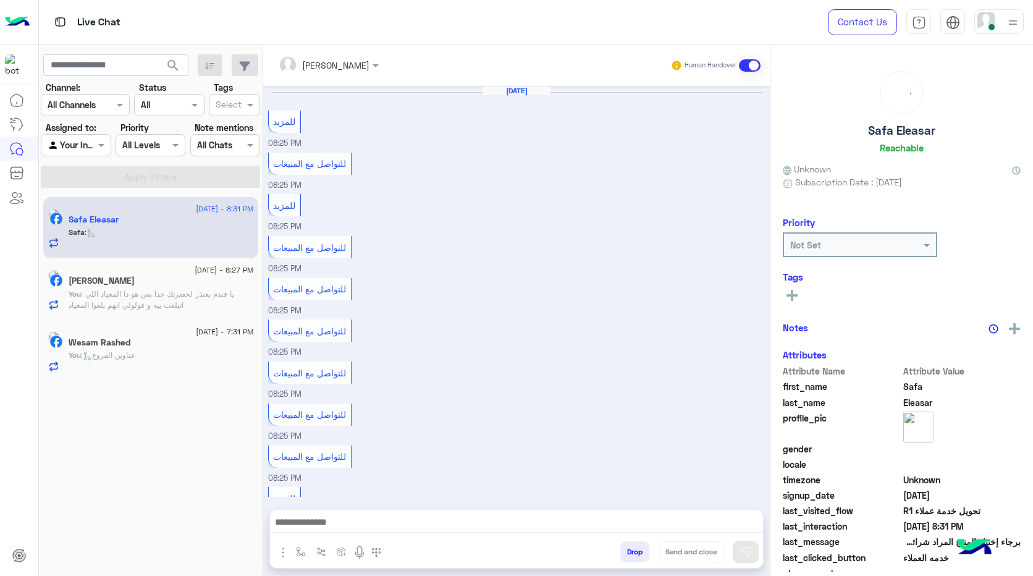
scroll to position [468, 0]
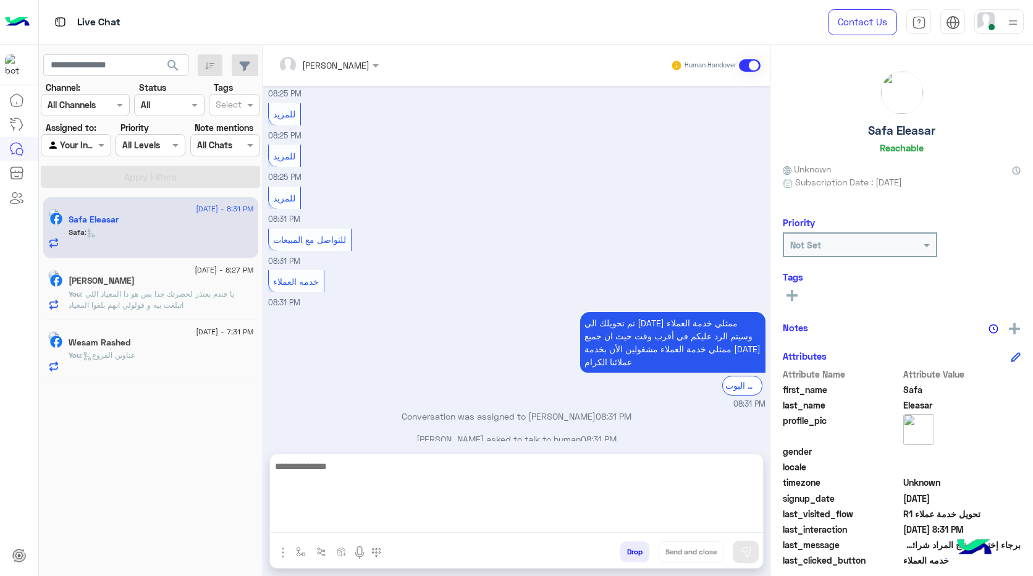
click at [514, 517] on textarea at bounding box center [516, 495] width 493 height 74
paste textarea "**********"
type textarea "**********"
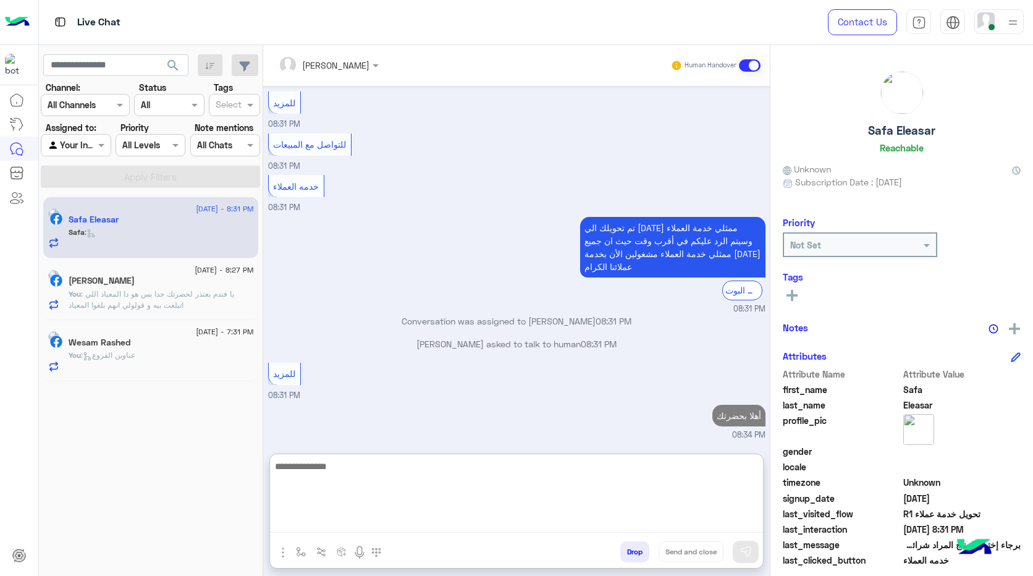
scroll to position [585, 0]
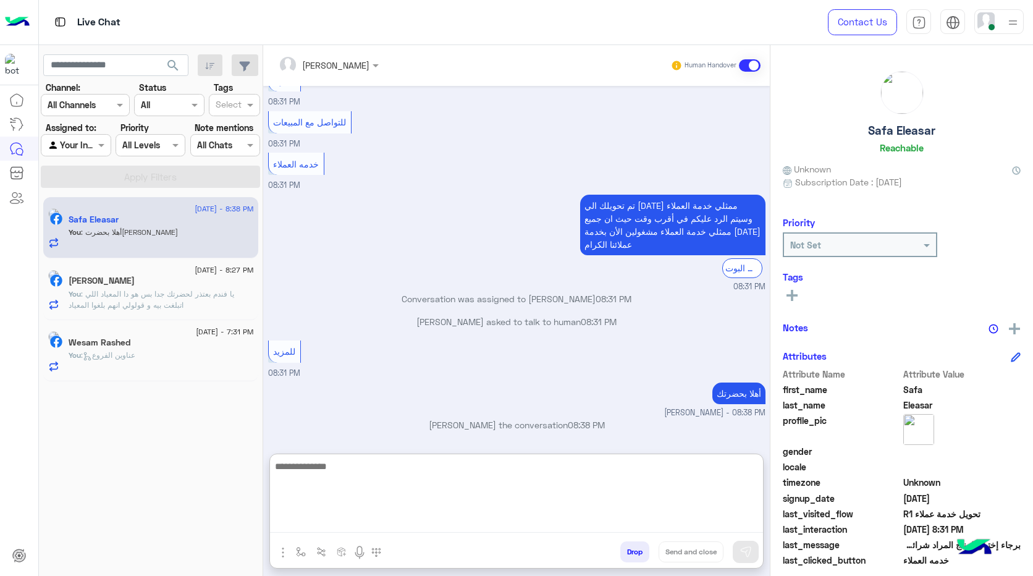
paste textarea "**********"
type textarea "**********"
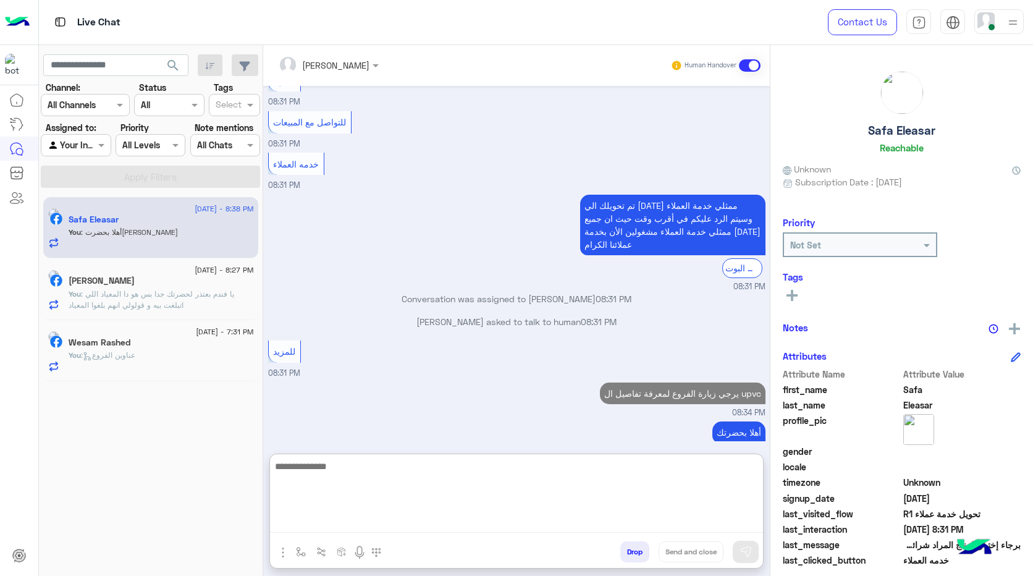
scroll to position [624, 0]
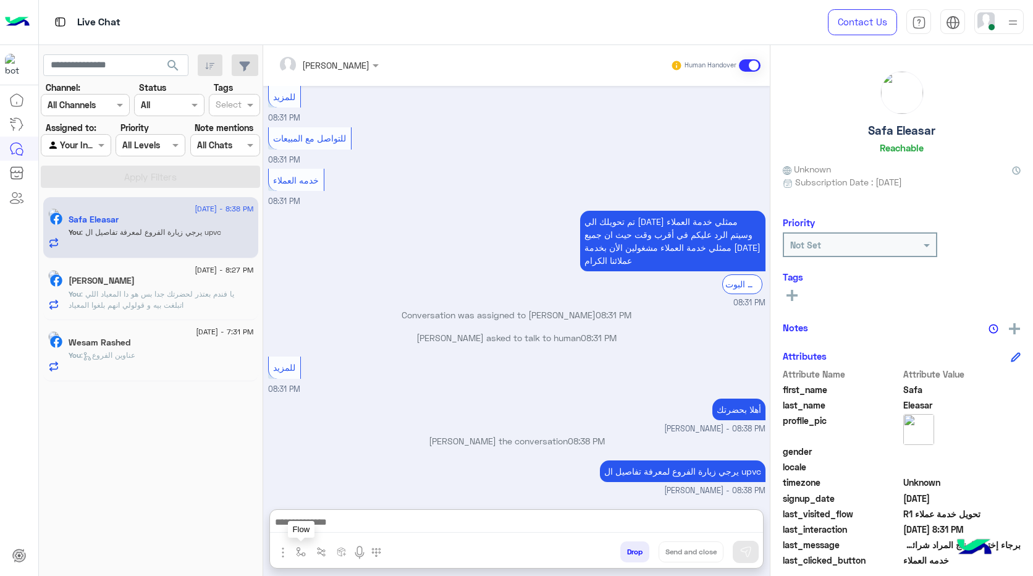
click at [300, 552] on img "button" at bounding box center [301, 552] width 10 height 10
click at [351, 523] on div at bounding box center [338, 523] width 93 height 15
type input "***"
click at [313, 492] on div "عناوين الفروع" at bounding box center [337, 502] width 91 height 24
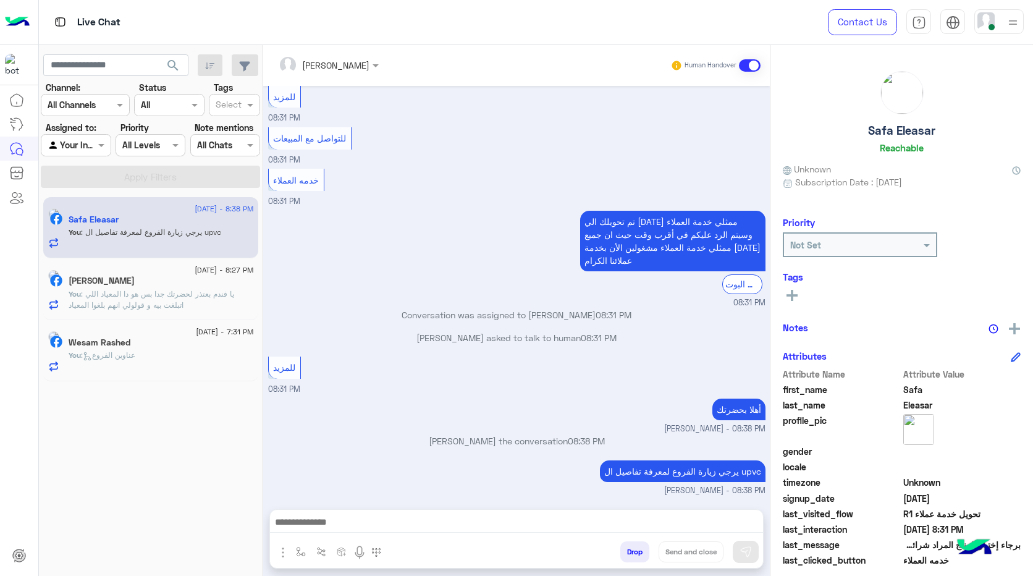
type textarea "**********"
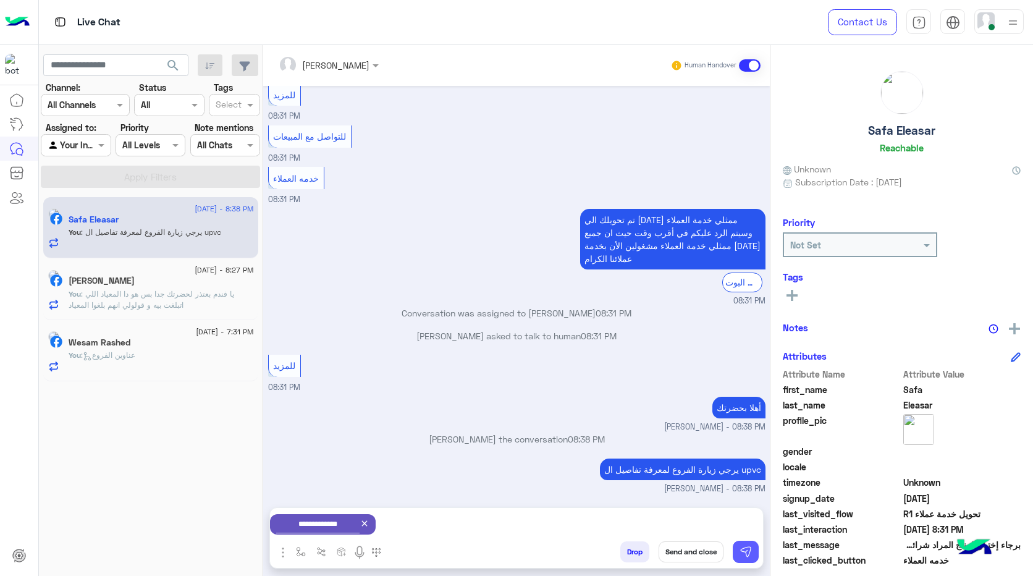
click at [744, 553] on img at bounding box center [745, 551] width 12 height 12
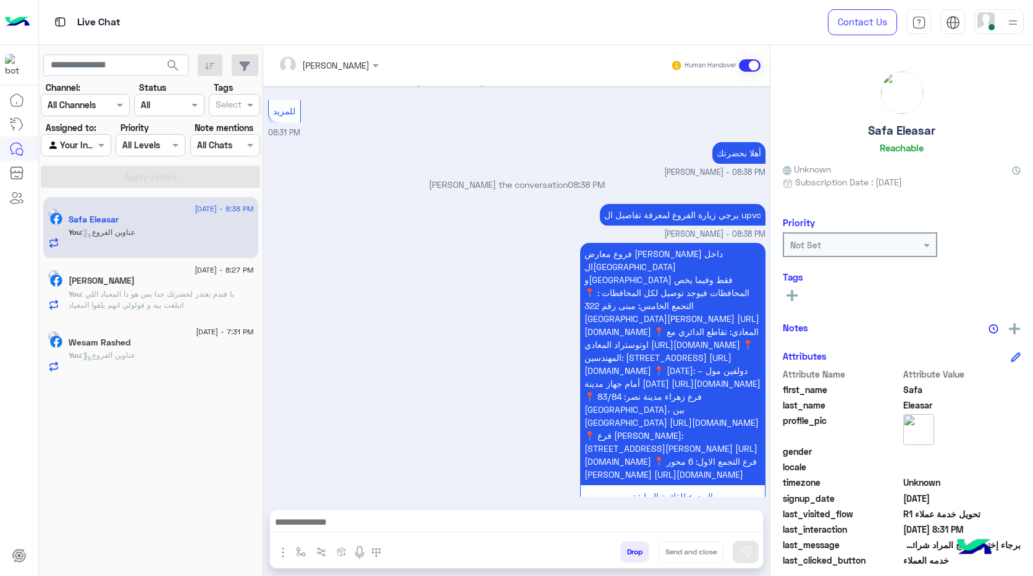
scroll to position [847, 0]
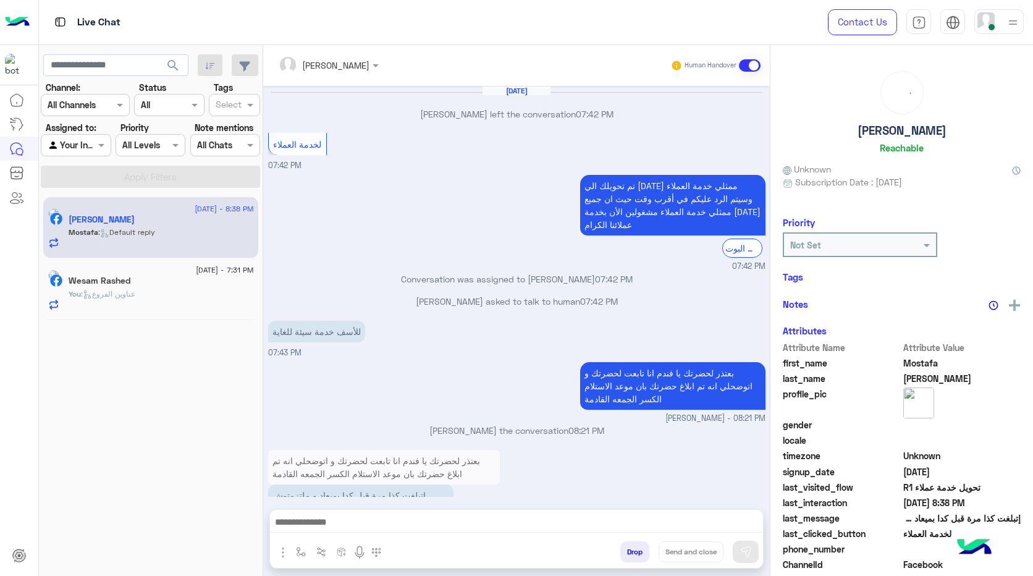
scroll to position [487, 0]
